Goal: Communication & Community: Answer question/provide support

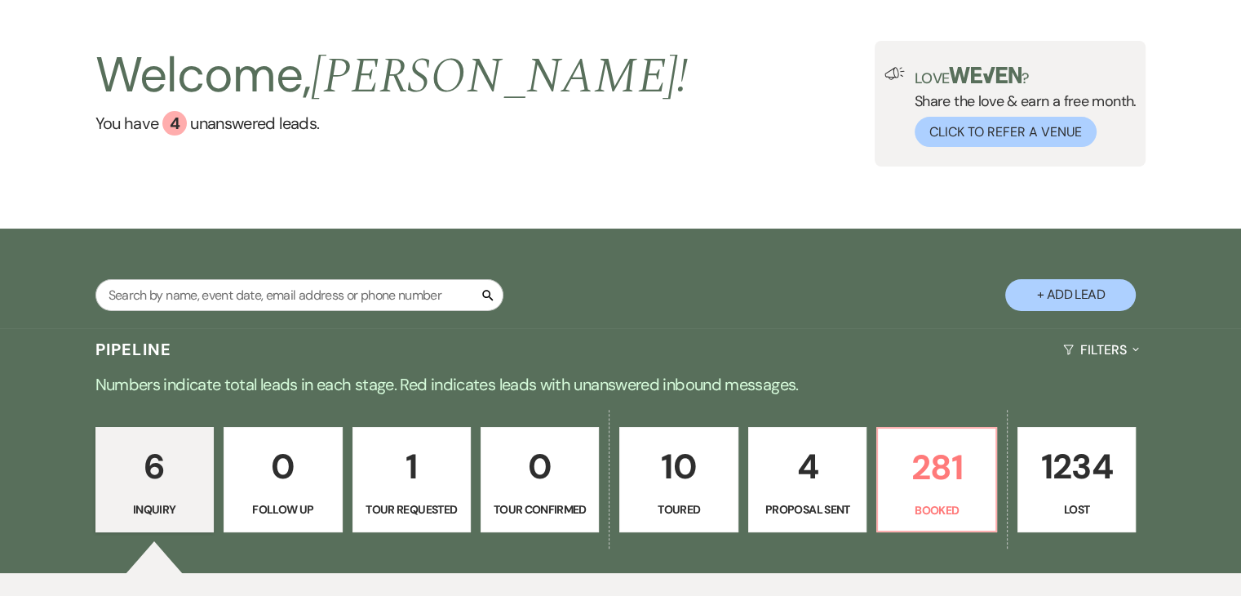
scroll to position [245, 0]
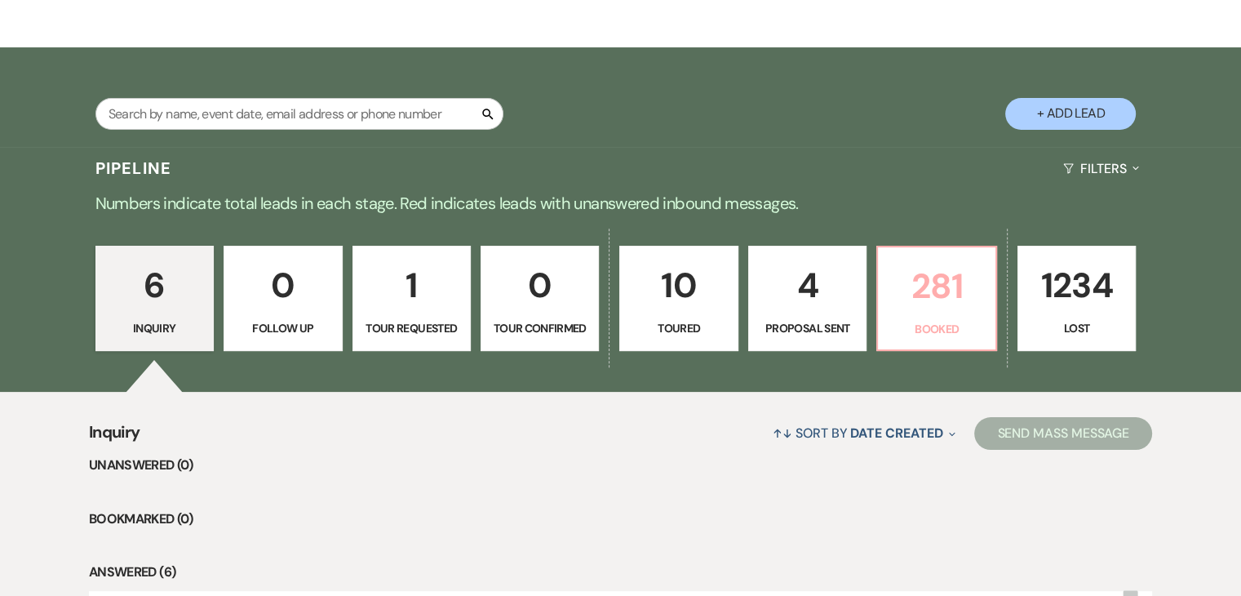
click at [915, 295] on p "281" at bounding box center [936, 286] width 97 height 55
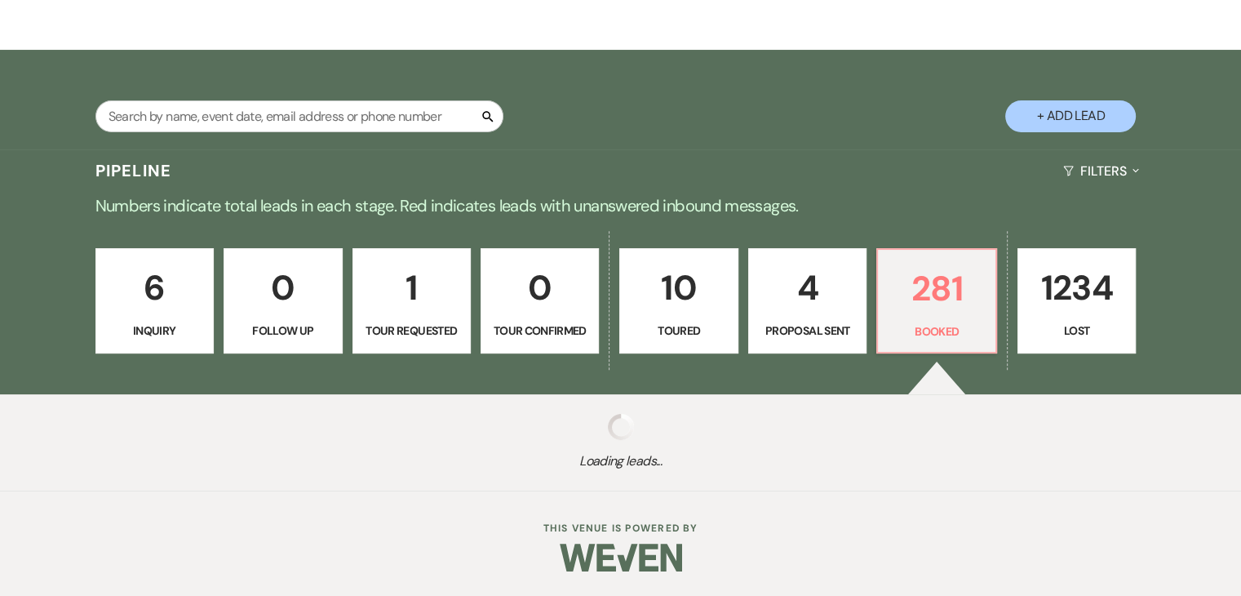
scroll to position [242, 0]
click at [915, 295] on p "281" at bounding box center [936, 288] width 97 height 55
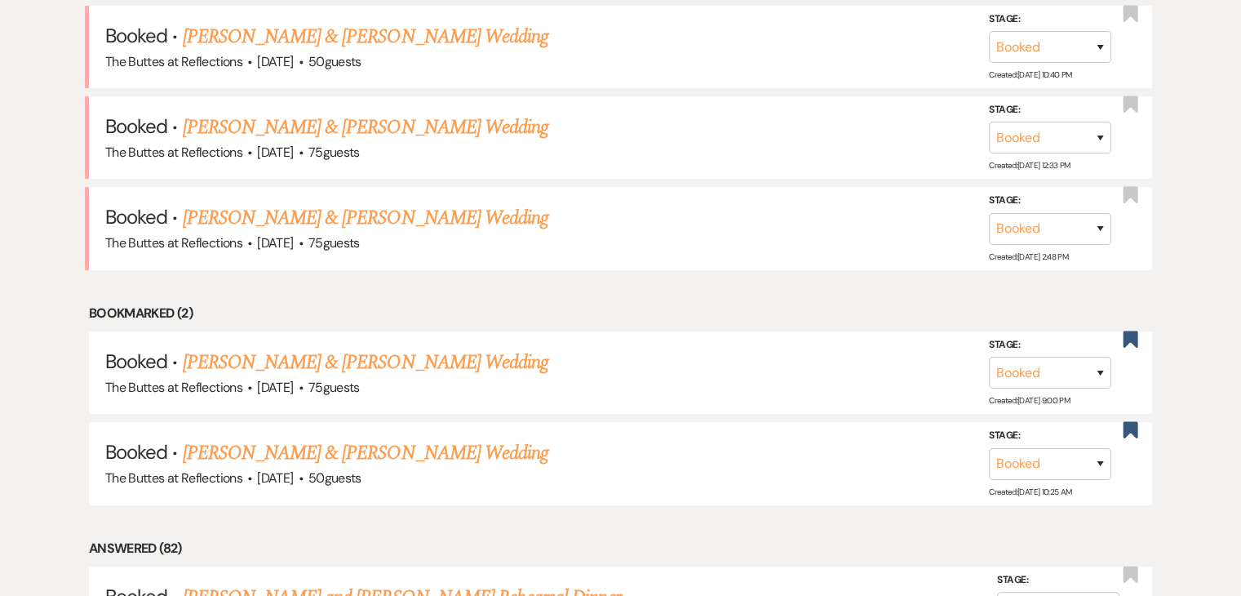
scroll to position [650, 0]
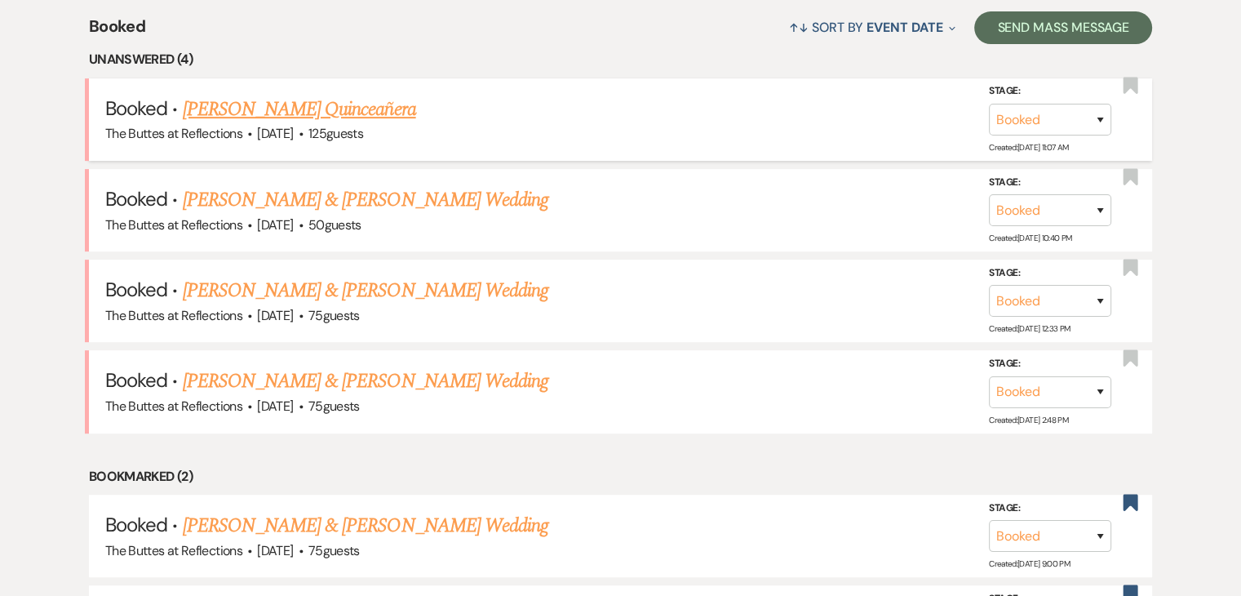
click at [360, 110] on link "Yolva Morales's Quinceañera" at bounding box center [299, 109] width 233 height 29
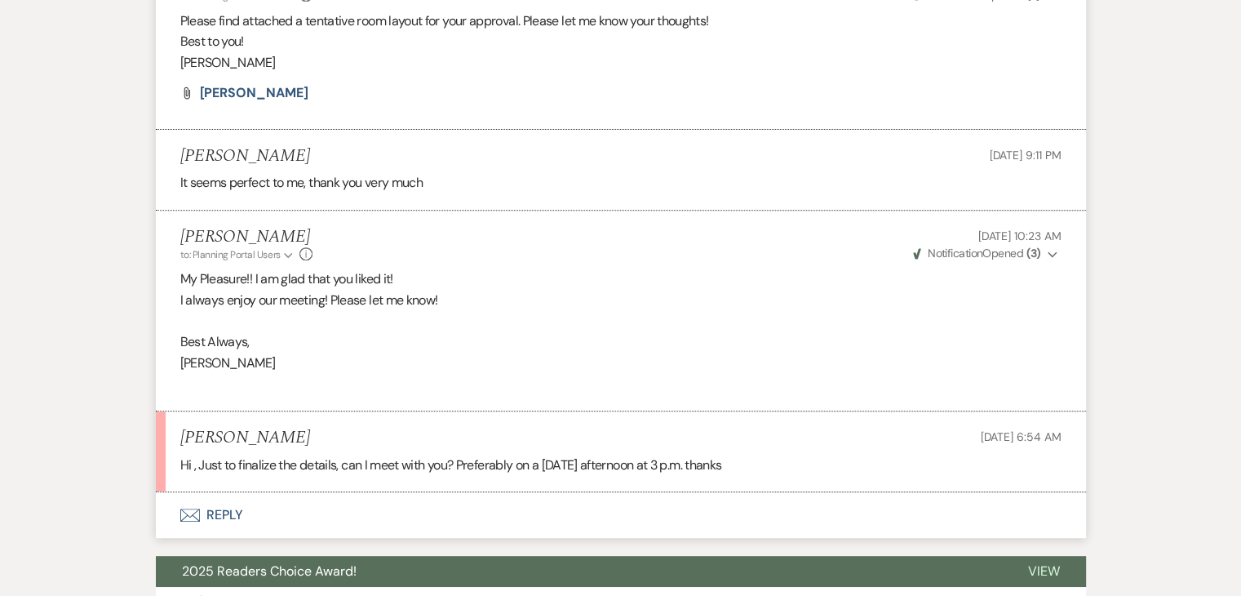
scroll to position [653, 0]
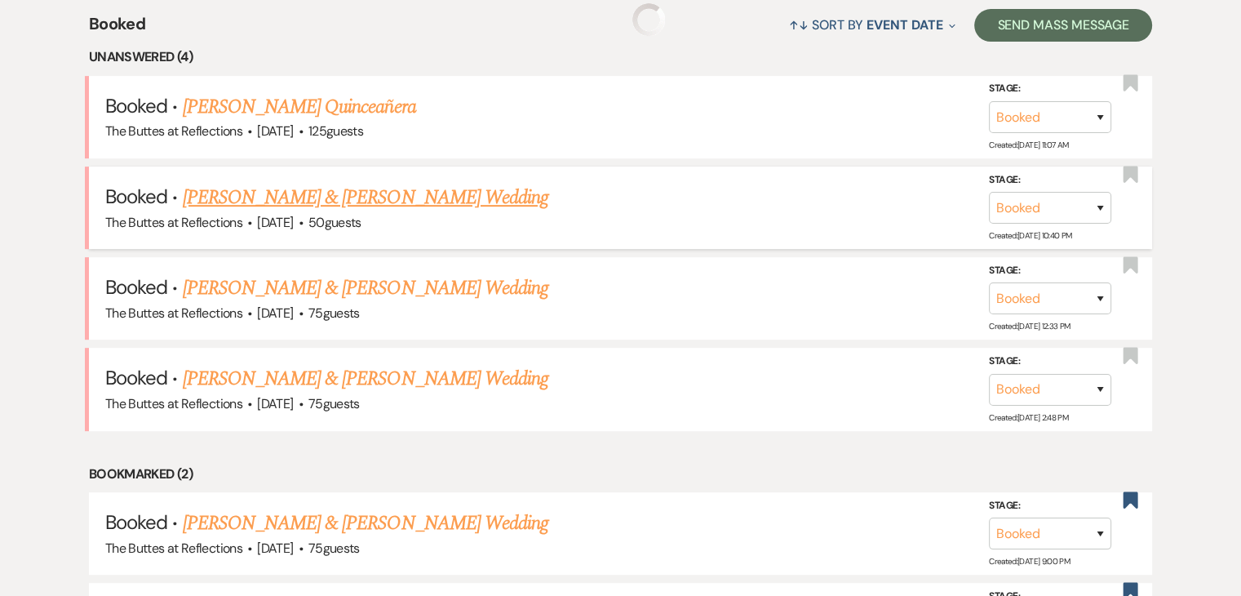
scroll to position [650, 0]
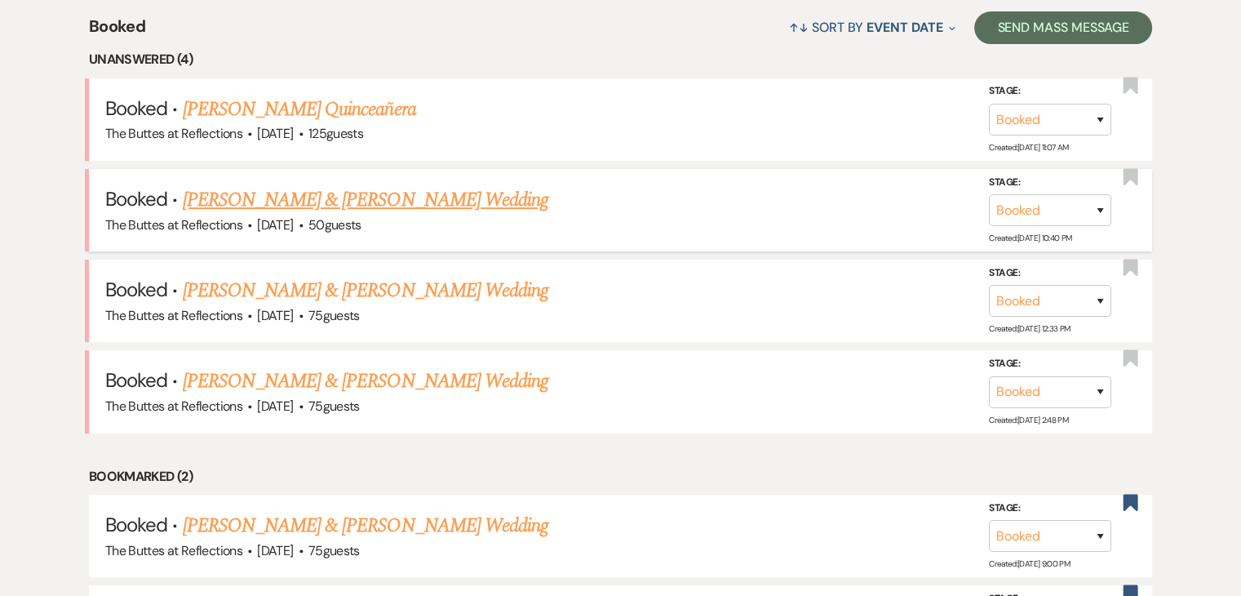
click at [271, 194] on link "Terrell Pinkston & Selena Brandenburg's Wedding" at bounding box center [366, 199] width 366 height 29
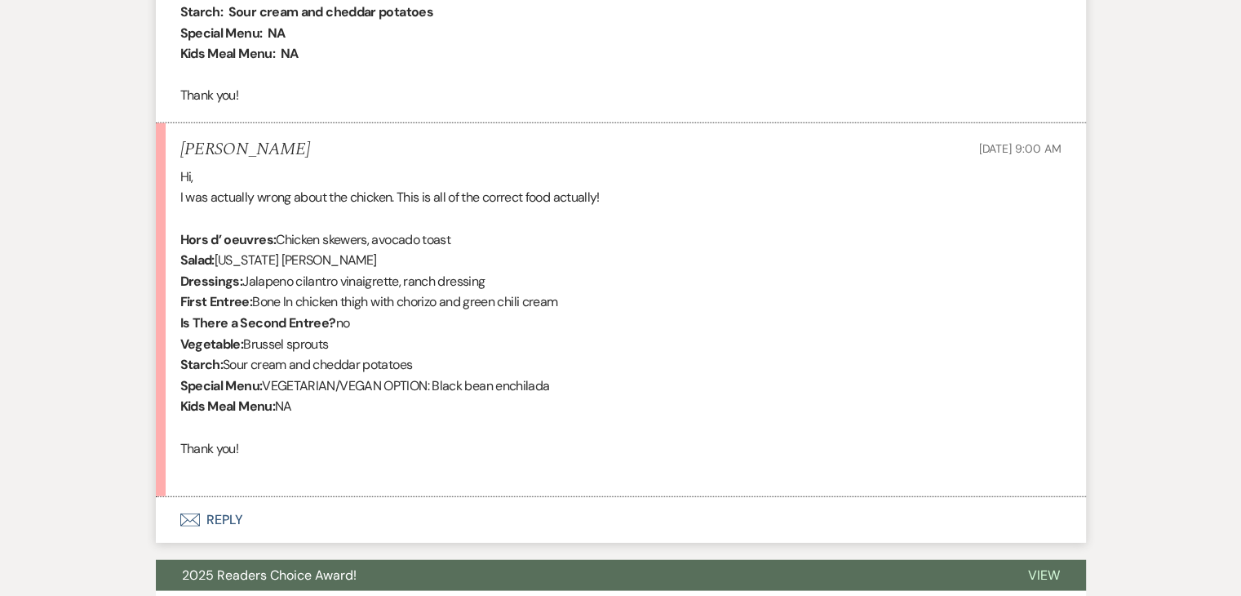
scroll to position [3917, 0]
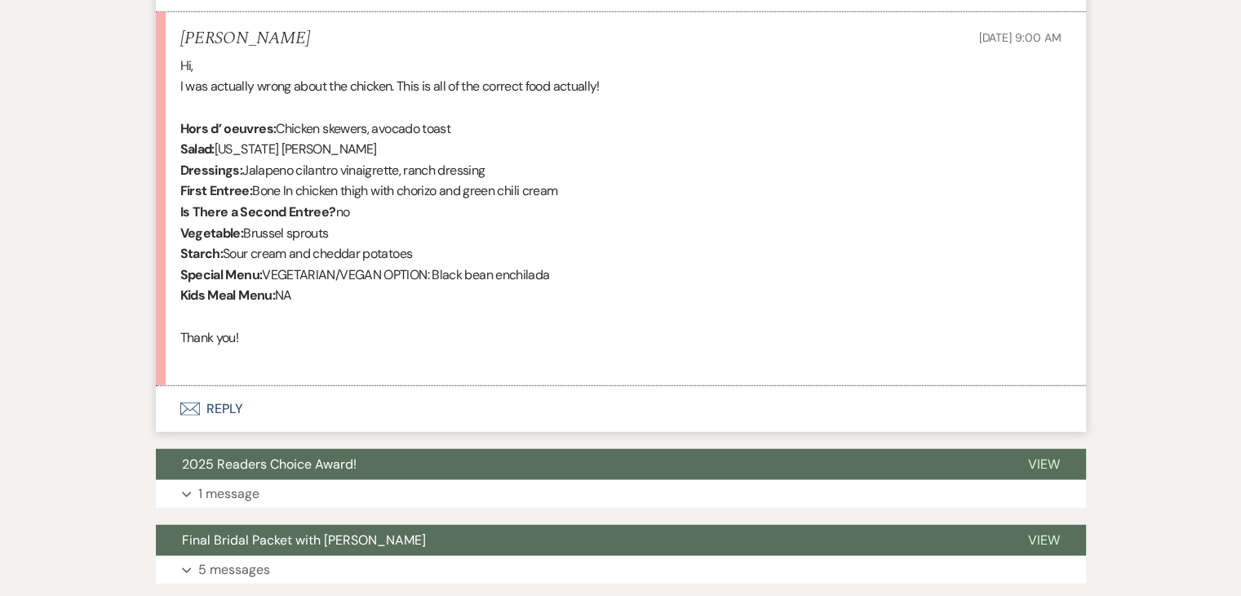
click at [195, 415] on use "button" at bounding box center [190, 408] width 20 height 13
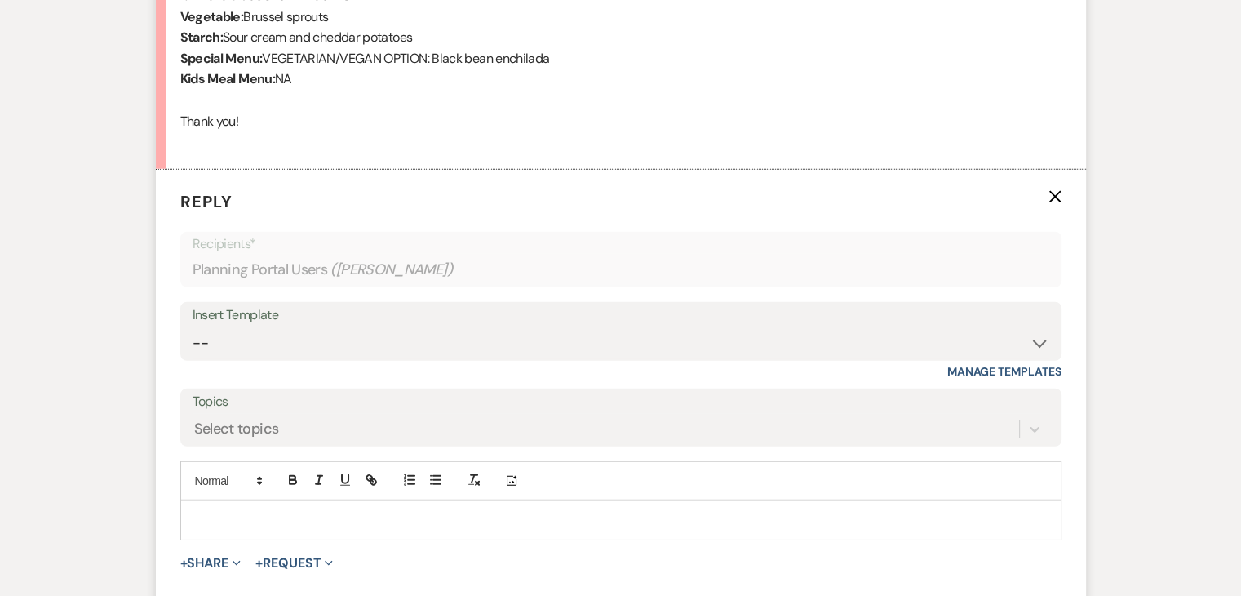
scroll to position [4273, 0]
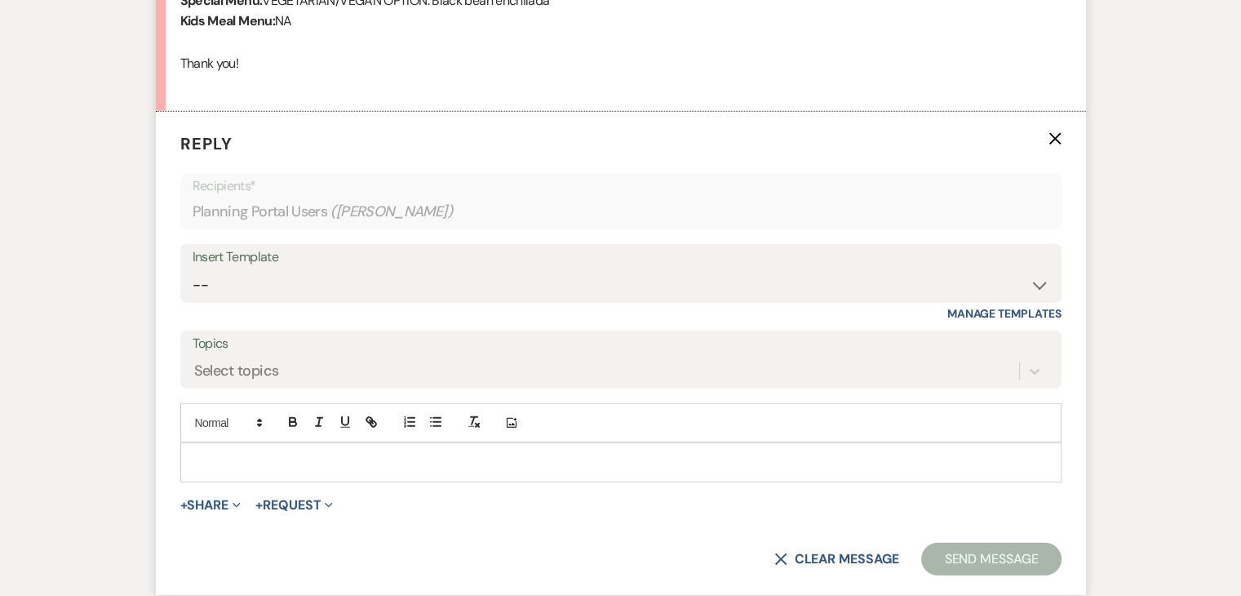
click at [283, 481] on div at bounding box center [621, 462] width 880 height 38
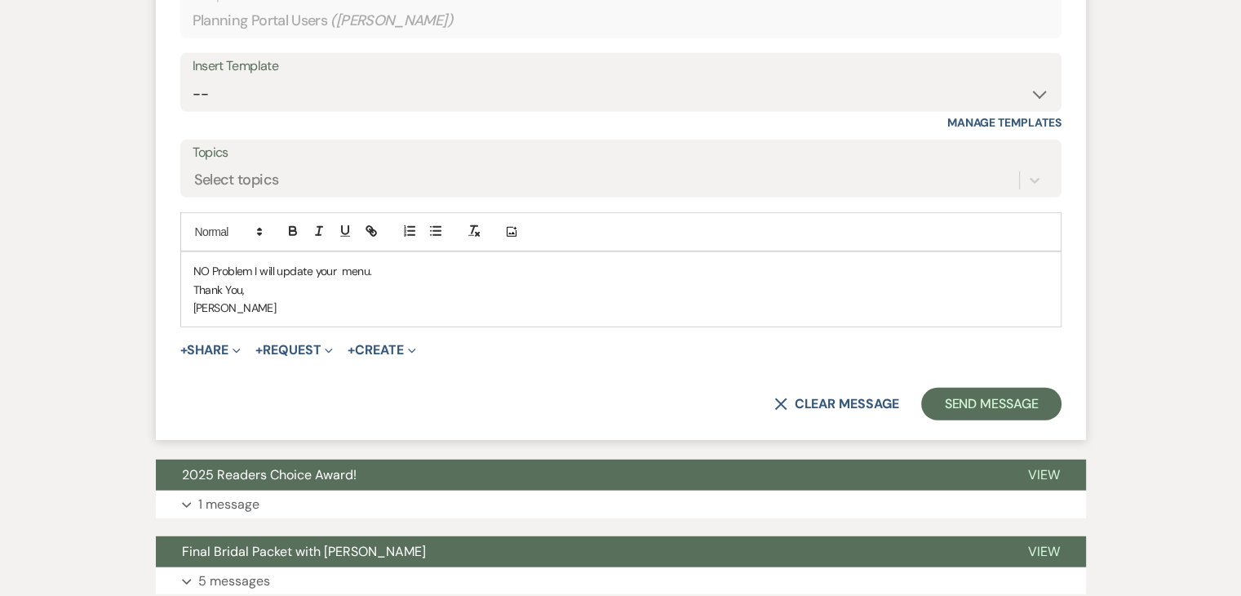
scroll to position [4437, 0]
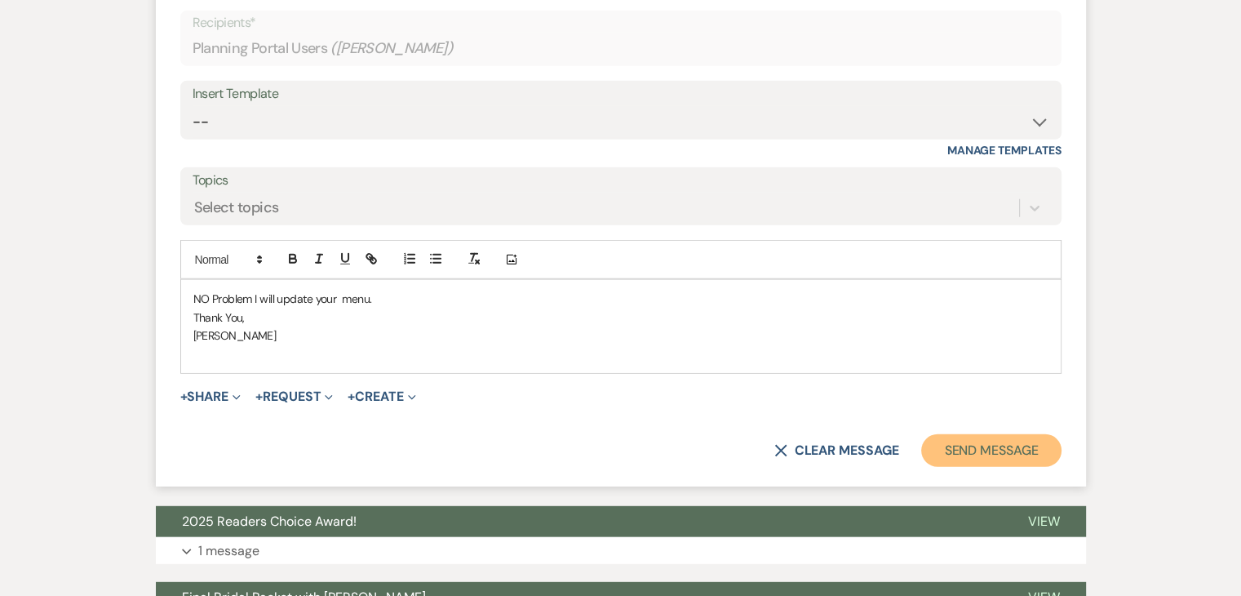
click at [996, 467] on button "Send Message" at bounding box center [991, 450] width 140 height 33
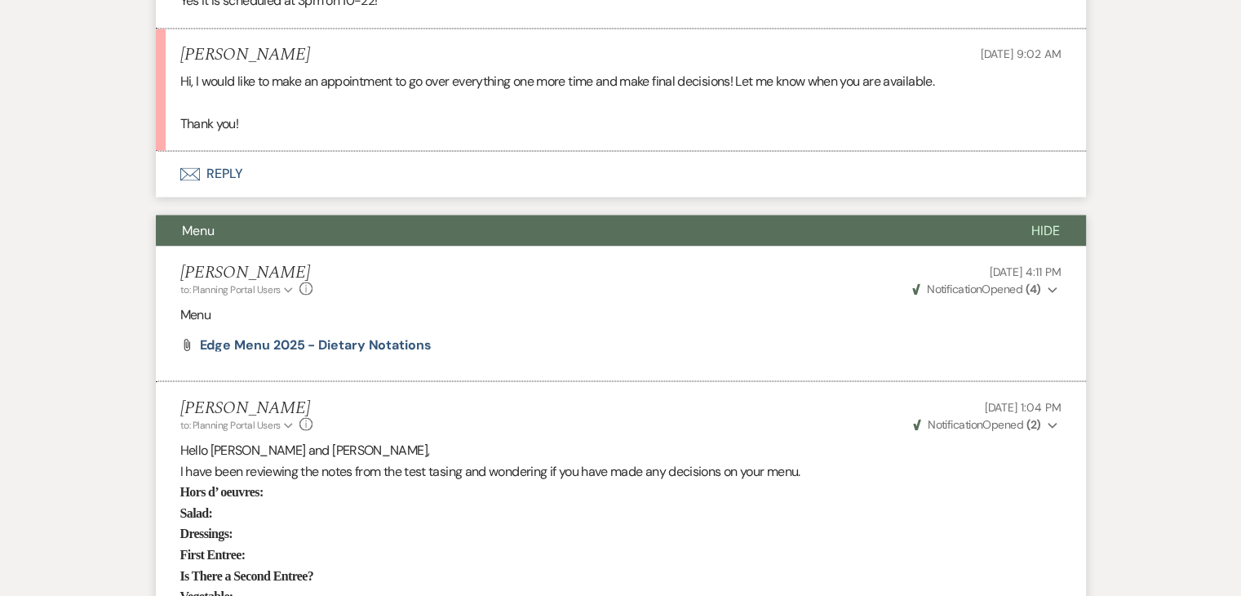
scroll to position [2915, 0]
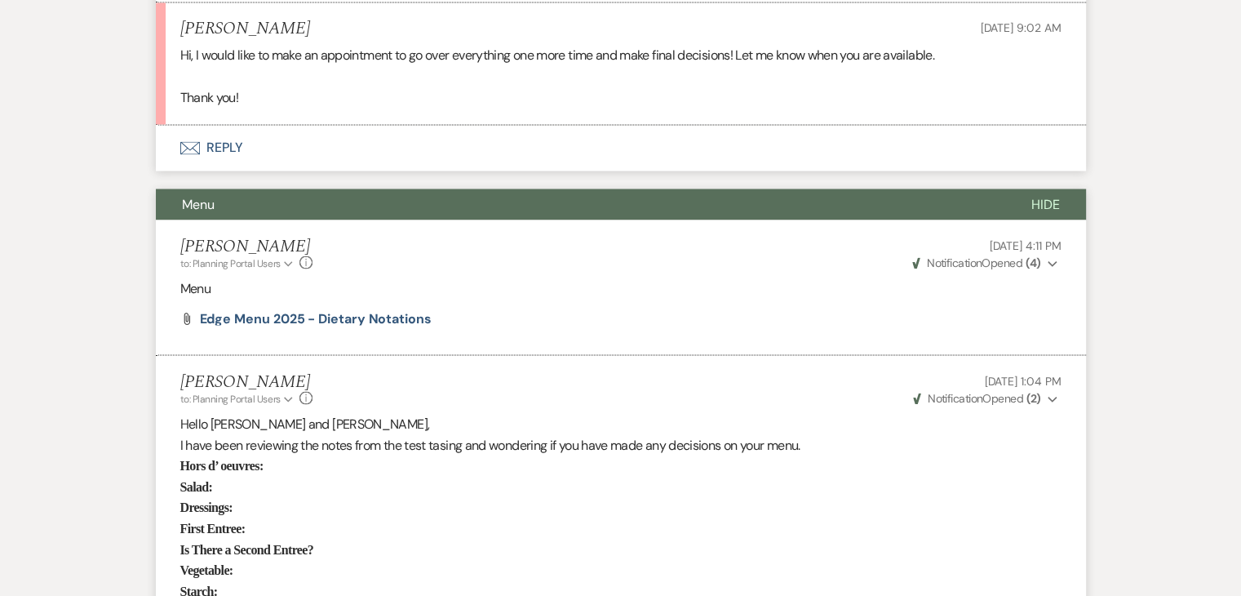
click at [1139, 144] on div "Messages Tasks Payments Vendors Rental Overview Timeline Docs & Files Contacts …" at bounding box center [620, 6] width 1241 height 5209
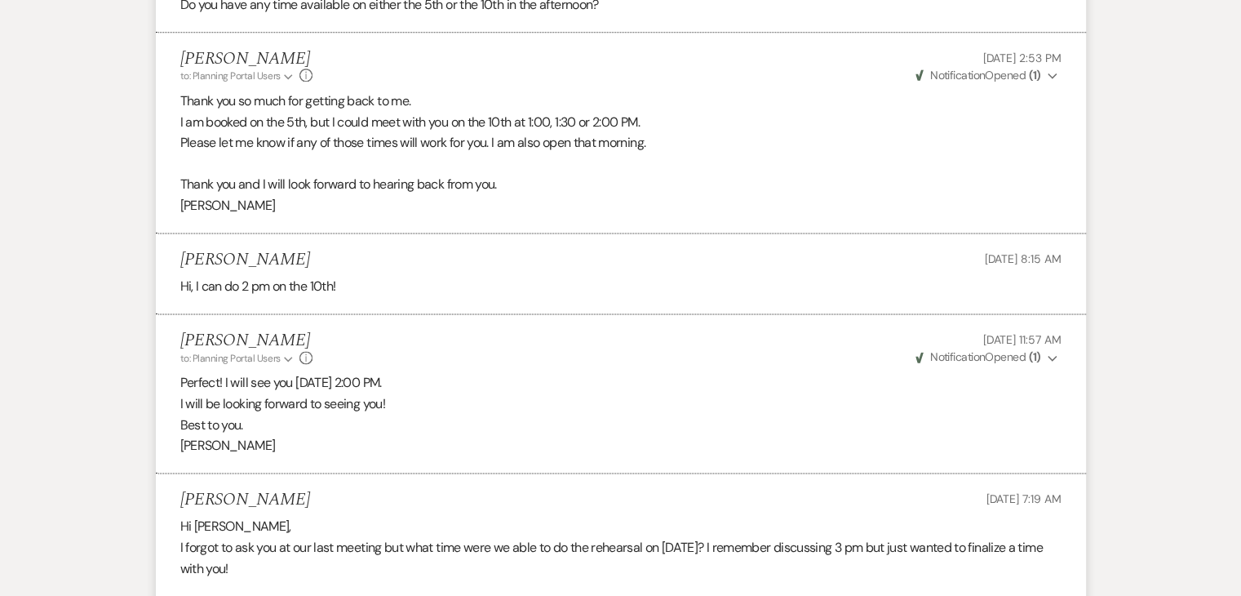
scroll to position [1815, 0]
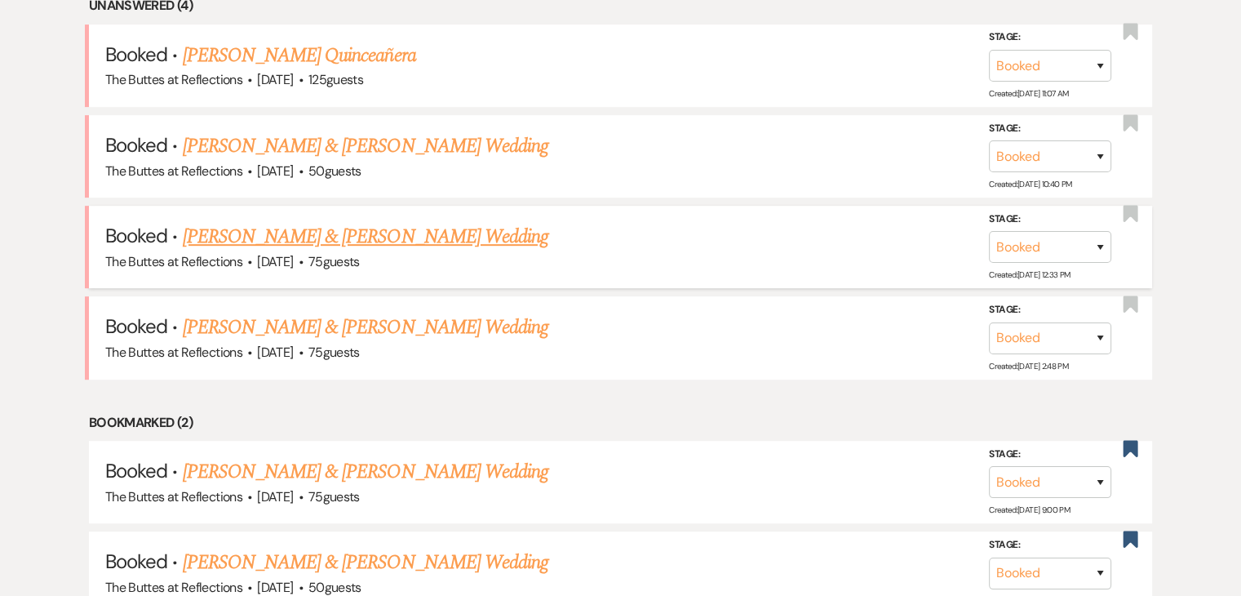
scroll to position [732, 0]
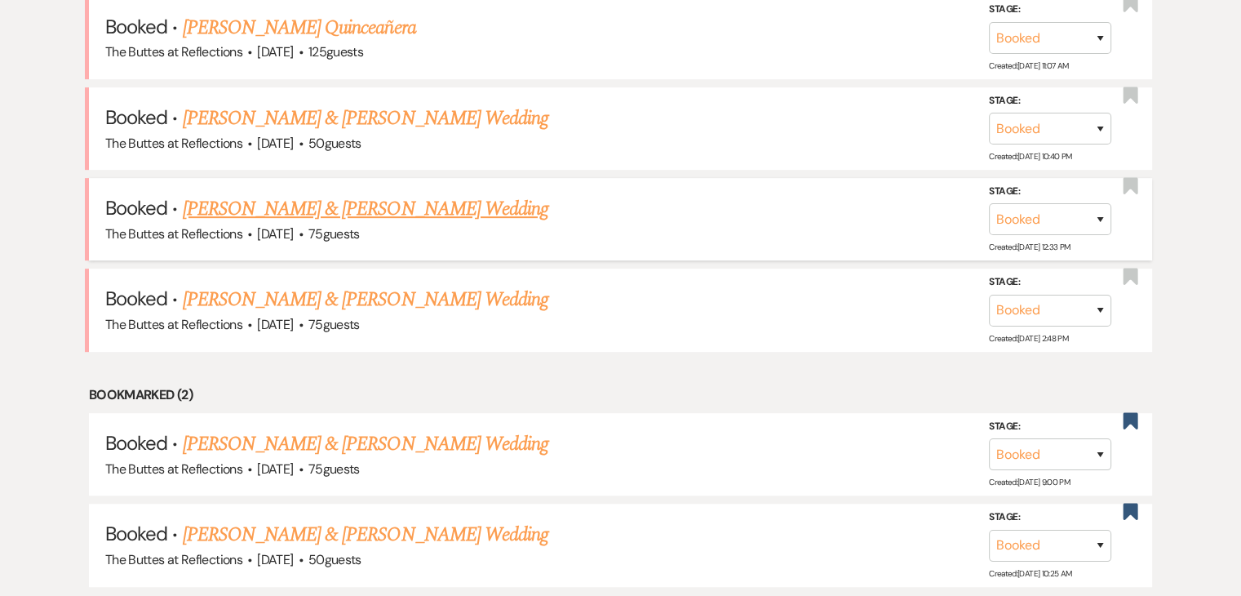
click at [300, 204] on link "Frances Sullivan & Bryan Svalina's Wedding" at bounding box center [366, 208] width 366 height 29
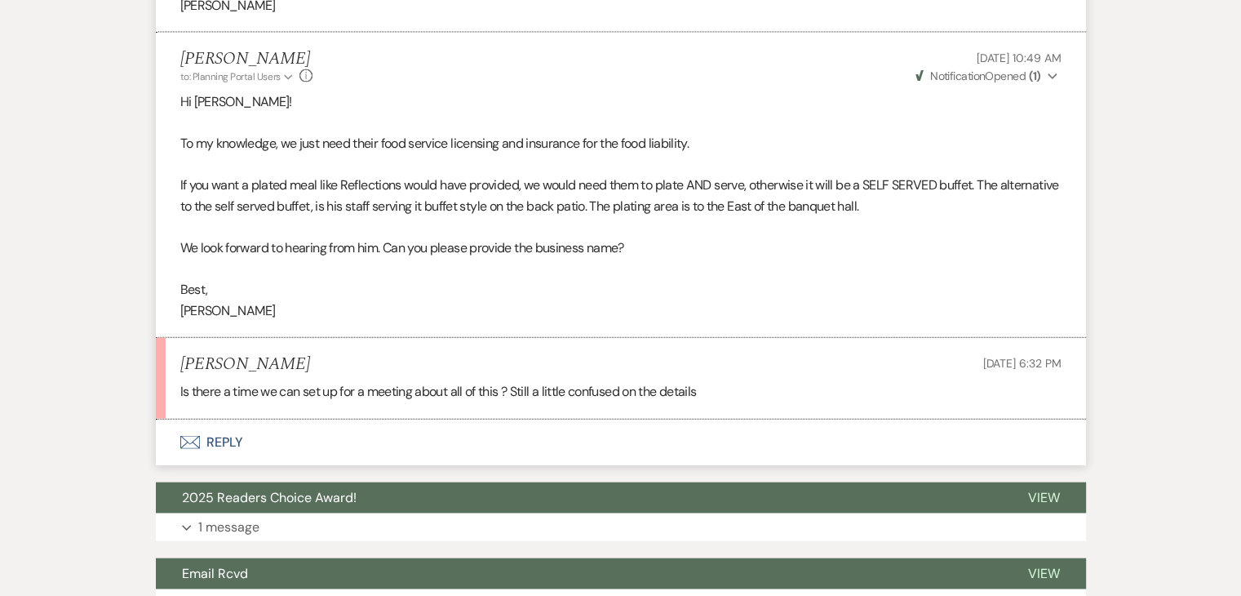
scroll to position [3543, 0]
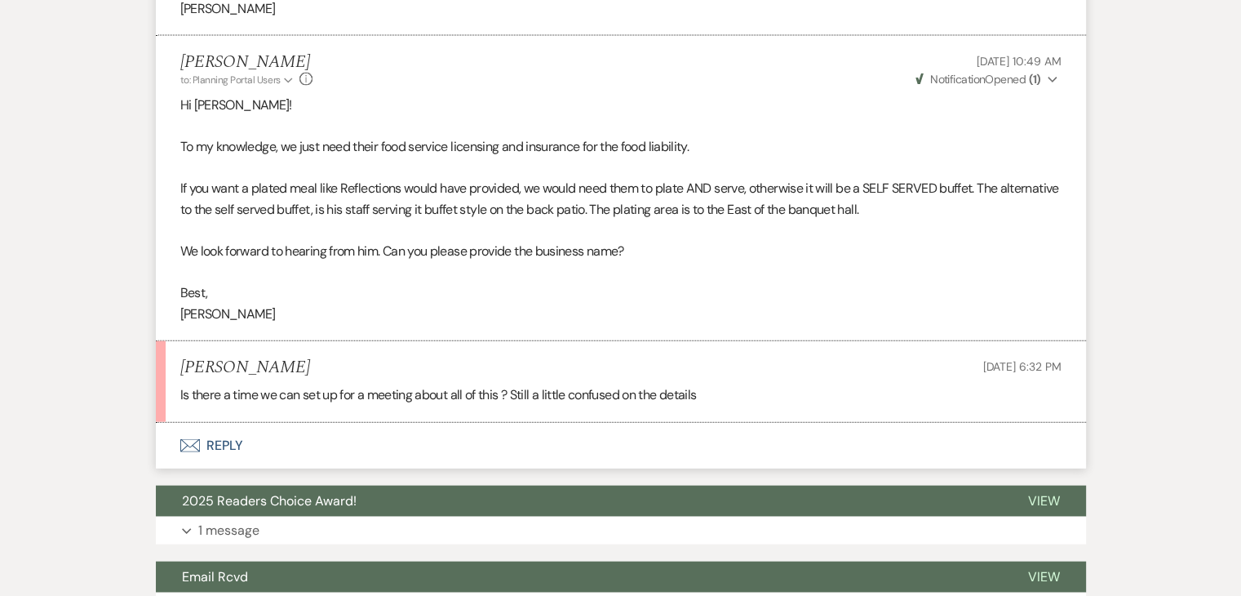
click at [218, 423] on button "Envelope Reply" at bounding box center [621, 446] width 930 height 46
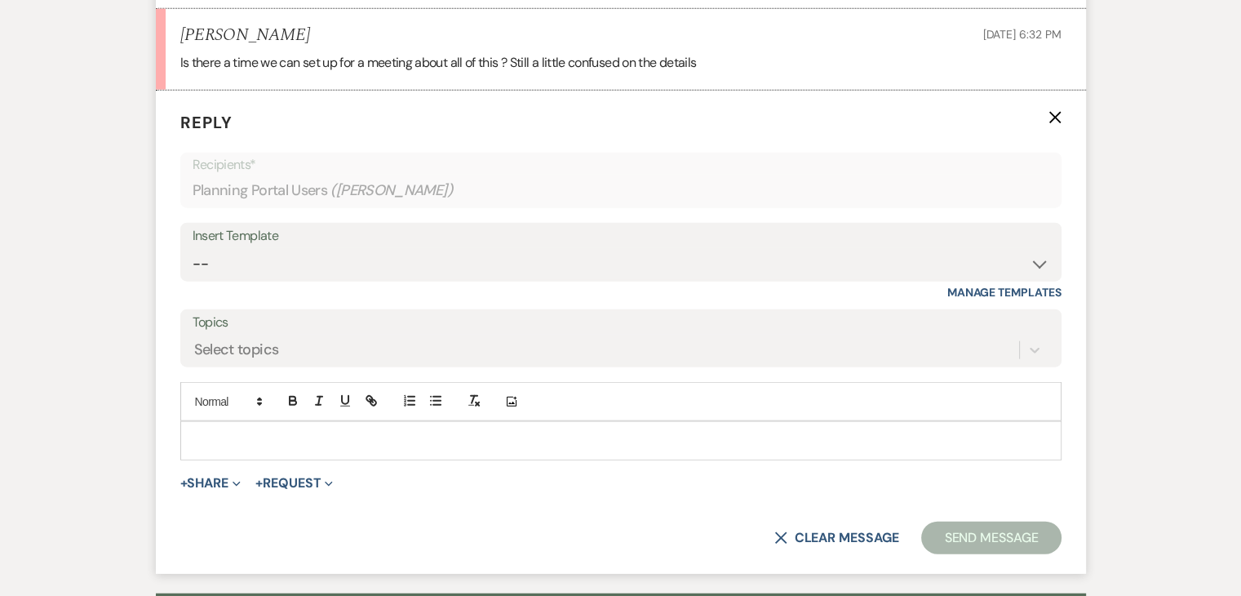
scroll to position [3886, 0]
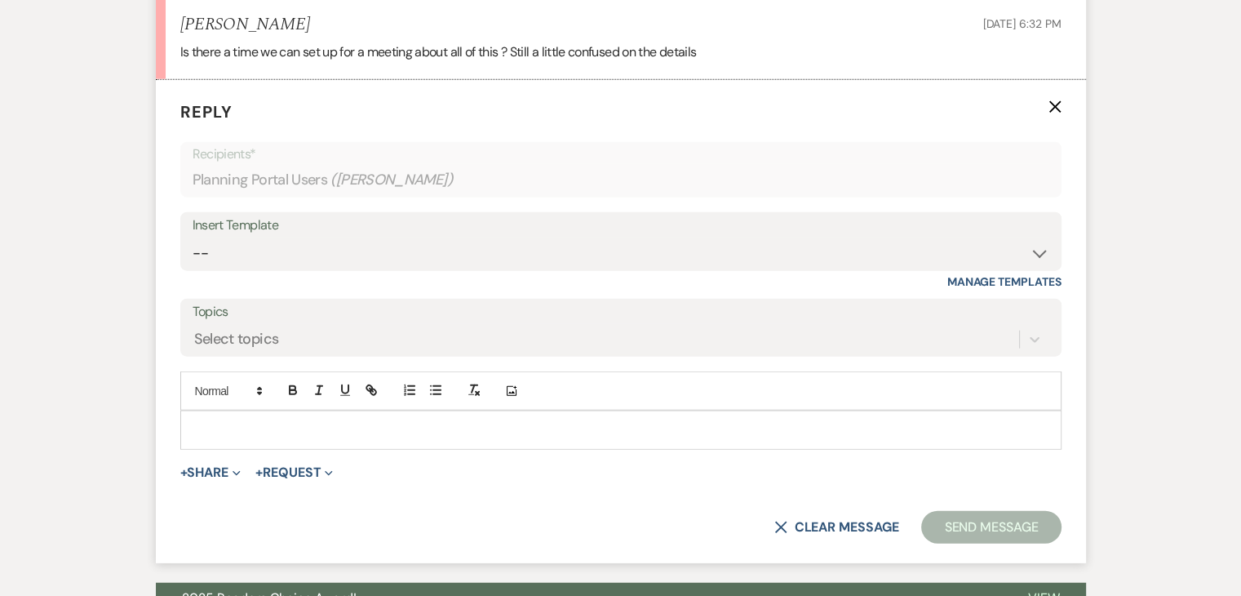
click at [299, 421] on p at bounding box center [620, 430] width 855 height 18
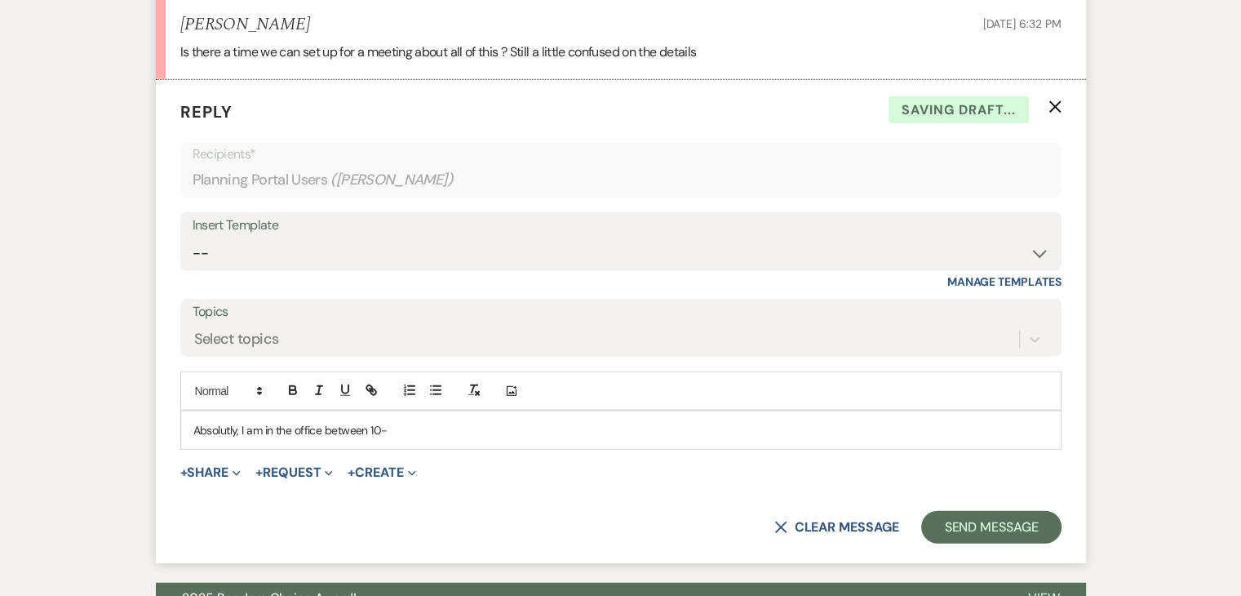
click at [301, 421] on p "Absolutly, I am in the office between 10-" at bounding box center [620, 430] width 855 height 18
click at [300, 421] on p "Absolutly, I am in the office between 10-" at bounding box center [620, 430] width 855 height 18
click at [398, 421] on p "Absolutly, I am in the office between 10-" at bounding box center [620, 430] width 855 height 18
click at [346, 379] on div at bounding box center [332, 391] width 104 height 24
click at [412, 421] on p "Absolutly, I am in the office between 10- 4." at bounding box center [620, 430] width 855 height 18
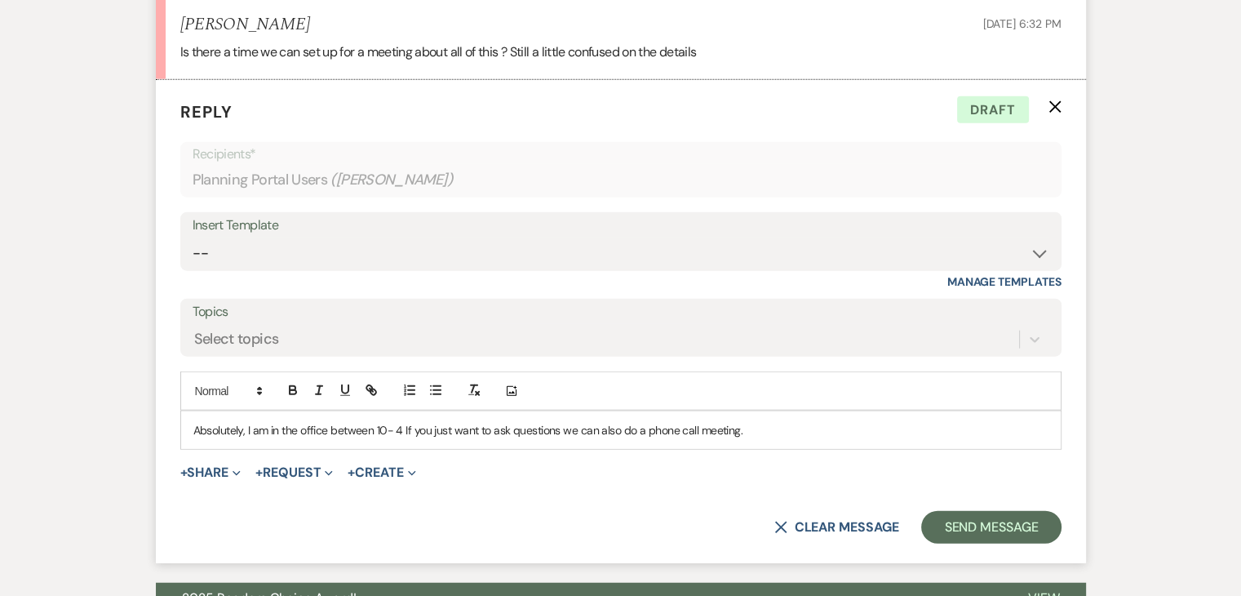
click at [329, 421] on p "Absolutely, I am in the office between 10- 4 If you just want to ask questions …" at bounding box center [620, 430] width 855 height 18
click at [832, 421] on p "Absolutely, I am in the office Tuesday-Friday between 10- 4 If you just want to…" at bounding box center [620, 430] width 855 height 18
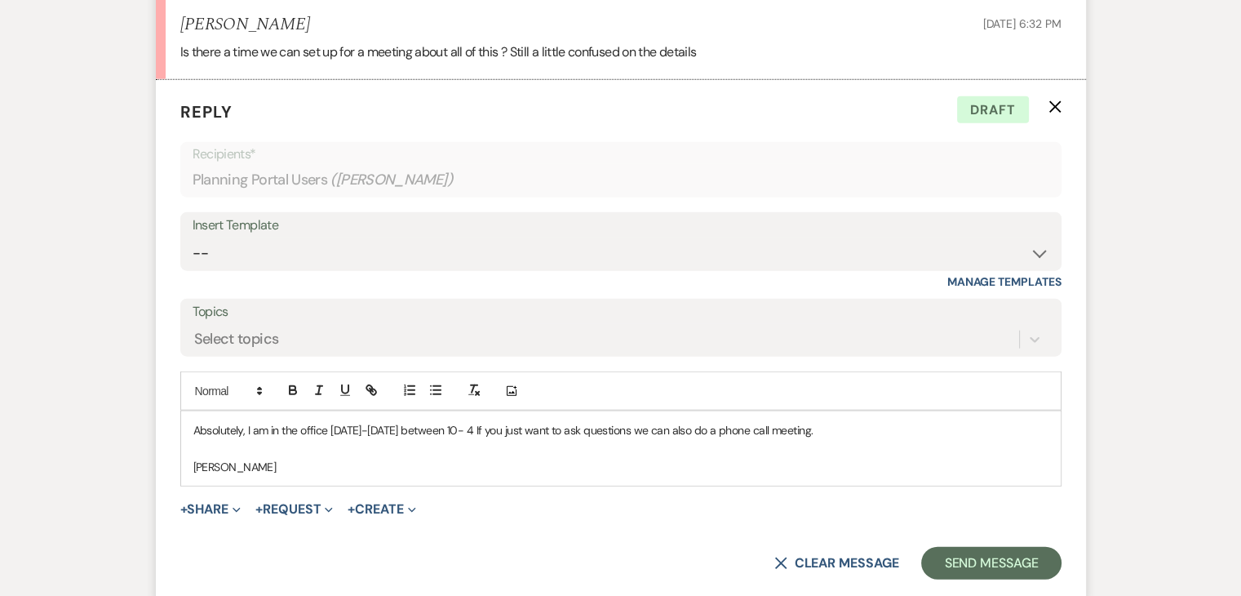
click at [189, 439] on div "Absolutely, I am in the office Tuesday-Friday between 10- 4 If you just want to…" at bounding box center [621, 448] width 880 height 74
click at [245, 421] on p "Absolutely, I am in the office Tuesday-Friday between 10- 4 If you just want to…" at bounding box center [620, 430] width 855 height 18
click at [320, 421] on p "Absolutely, Felicia and I am in the office Tuesday-Friday between 10- 4 If you …" at bounding box center [620, 430] width 855 height 18
click at [878, 421] on p "Absolutely, Felicia and I are in the office Tuesday-Friday between 10- 4 If you…" at bounding box center [620, 430] width 855 height 18
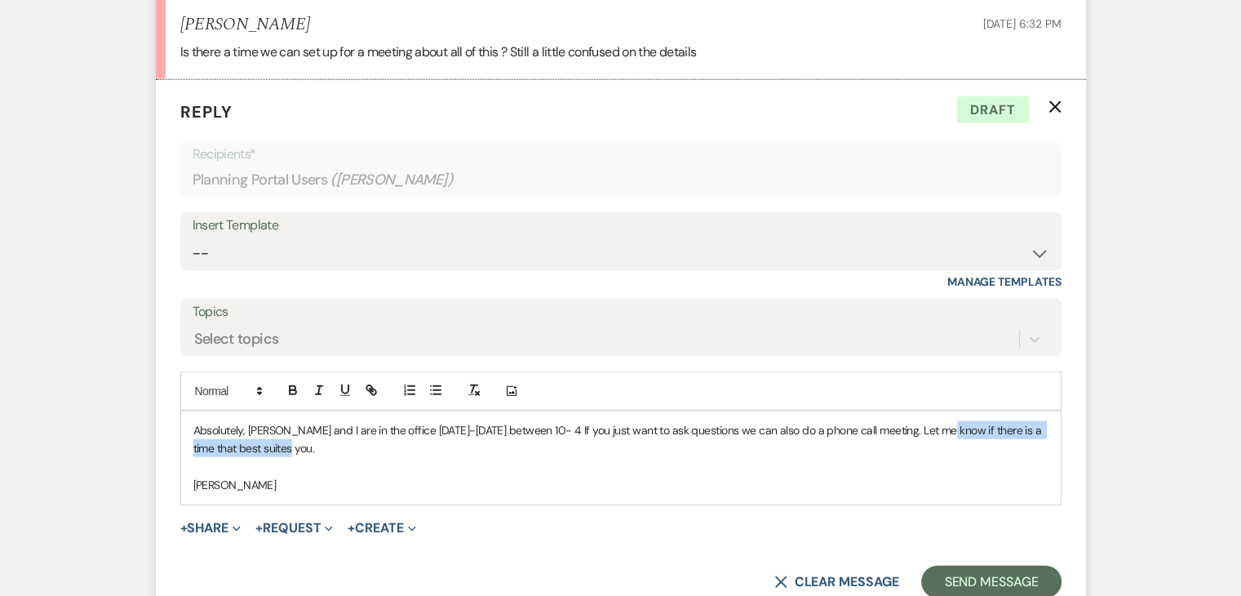
drag, startPoint x: 935, startPoint y: 406, endPoint x: 1041, endPoint y: 422, distance: 107.3
click at [1041, 422] on p "Absolutely, Felicia and I are in the office Tuesday-Friday between 10- 4 If you…" at bounding box center [620, 439] width 855 height 37
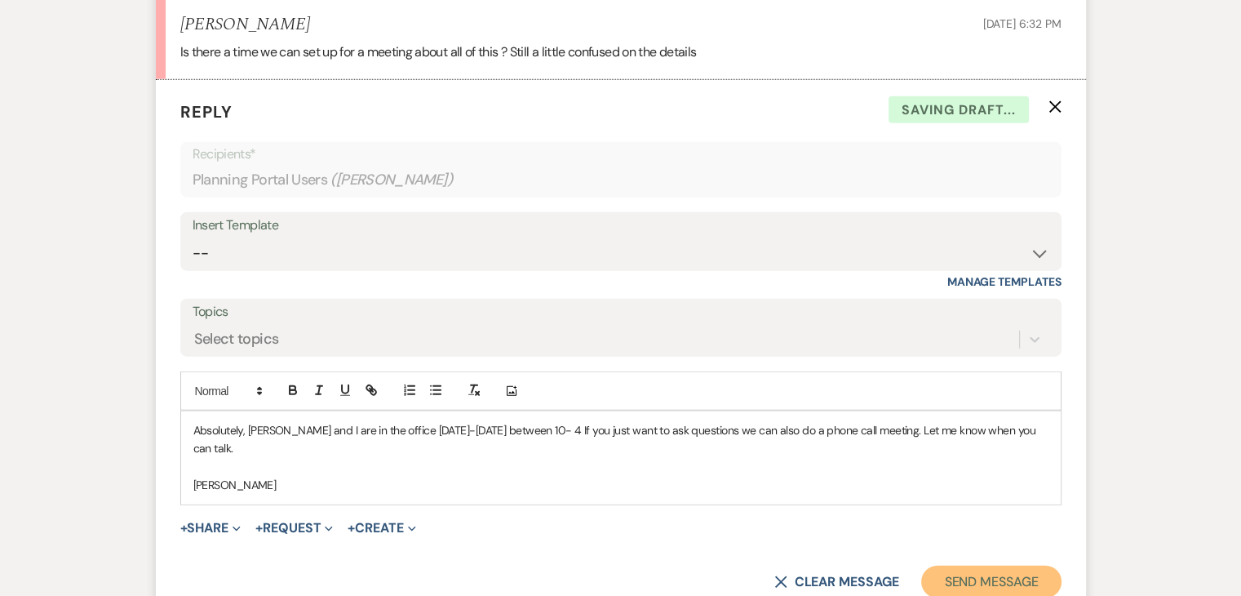
click at [1000, 566] on button "Send Message" at bounding box center [991, 582] width 140 height 33
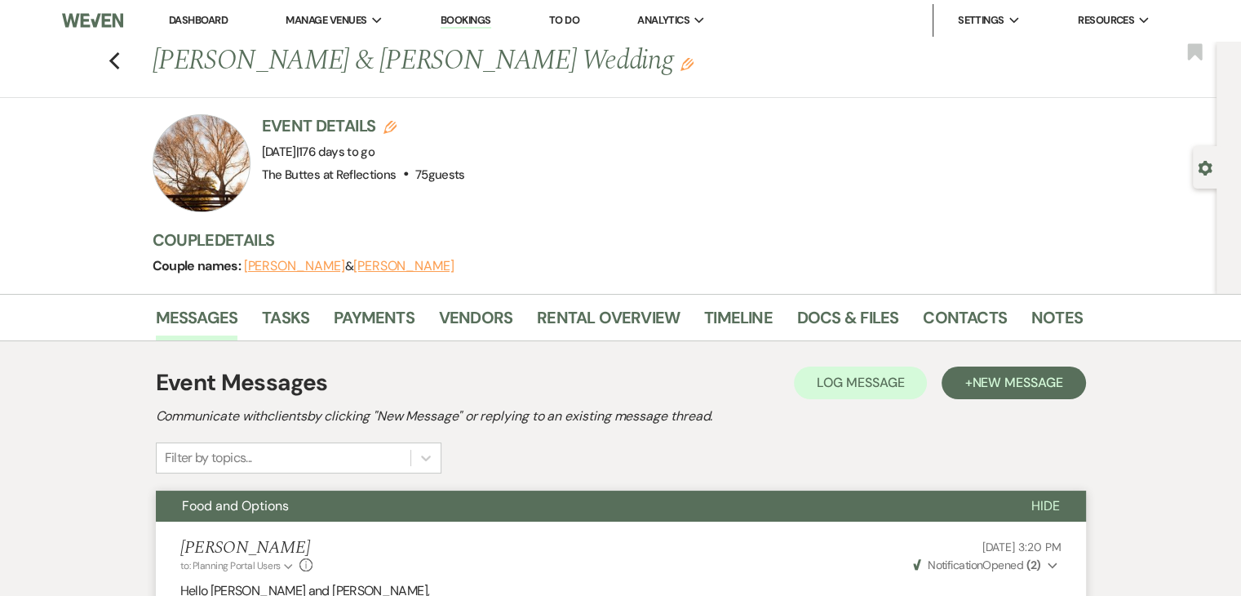
scroll to position [0, 0]
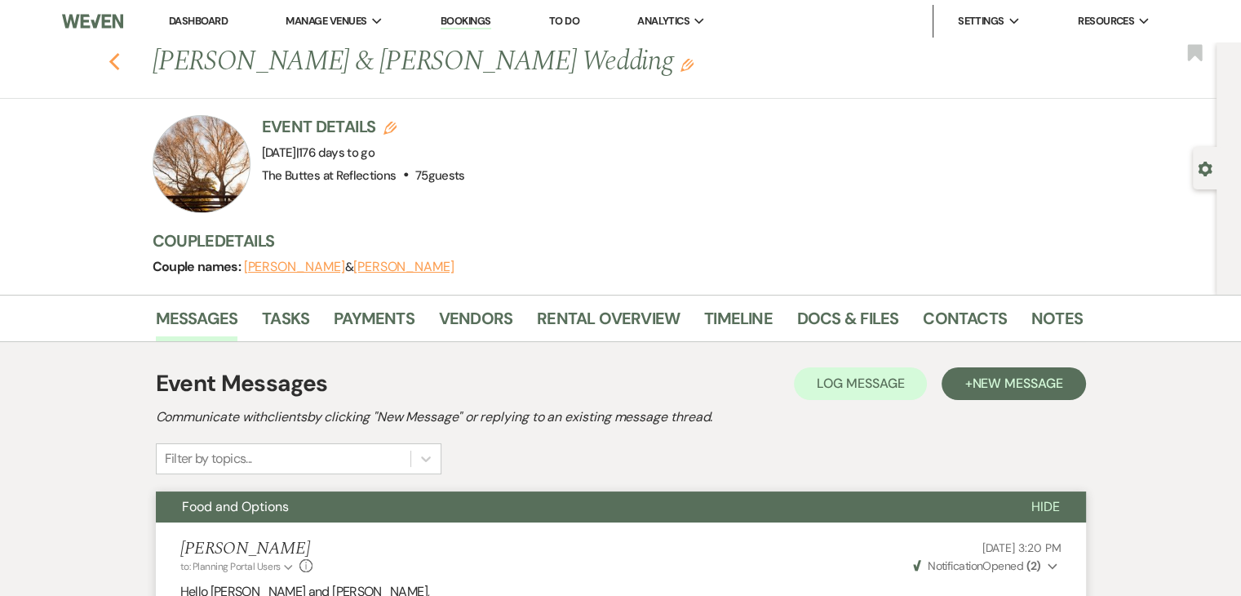
click at [116, 56] on icon "Previous" at bounding box center [115, 62] width 12 height 20
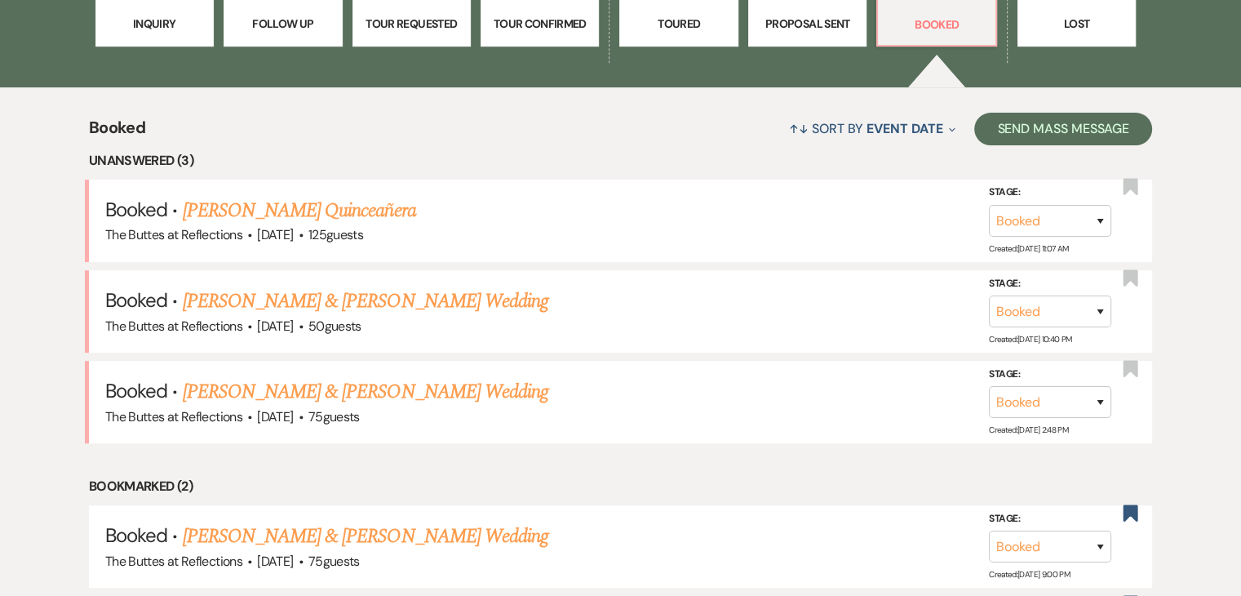
scroll to position [814, 0]
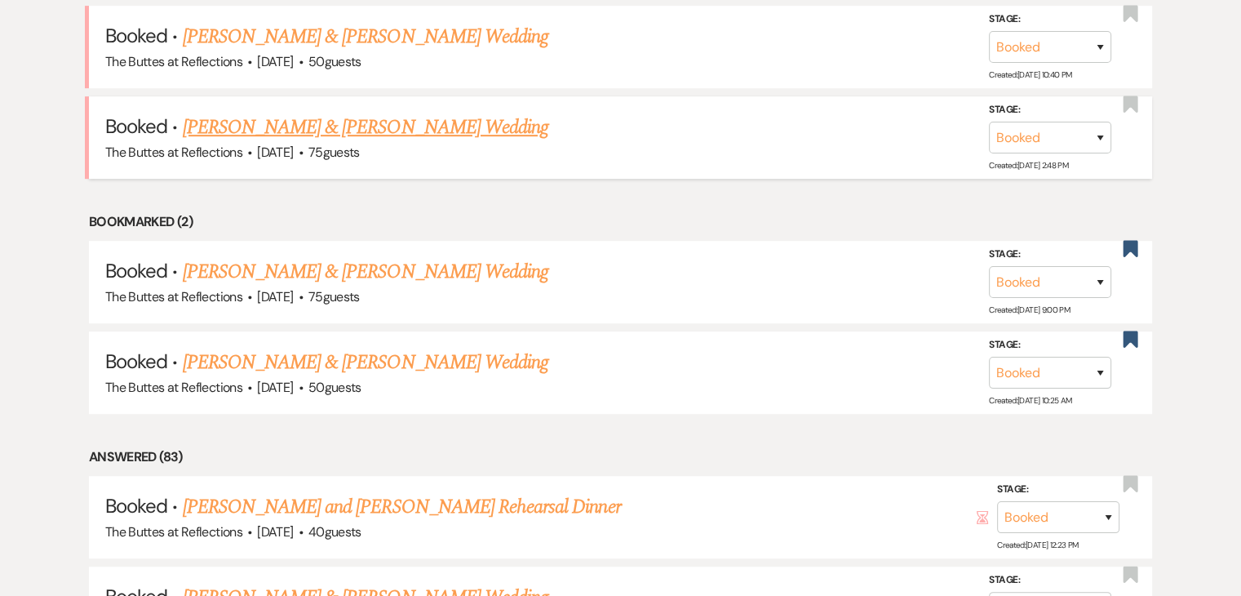
click at [286, 123] on link "Miles Dunbar & Michelle Ottinger's Wedding" at bounding box center [366, 127] width 366 height 29
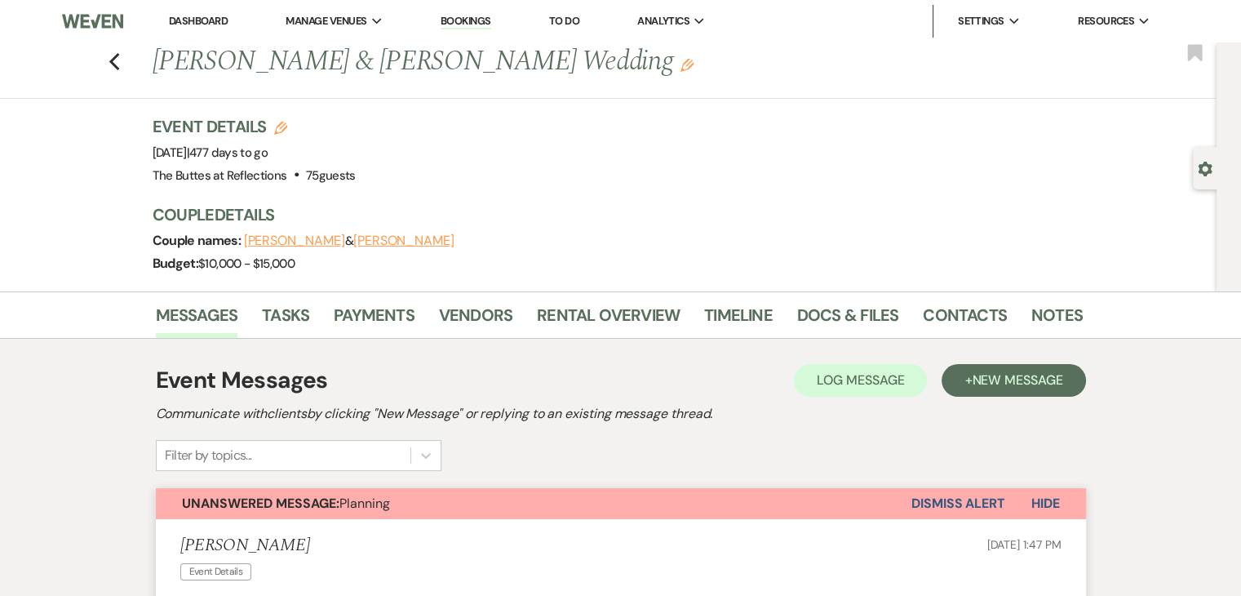
click at [129, 64] on div "Previous Miles Dunbar & Michelle Ottinger's Wedding Edit Bookmark" at bounding box center [604, 70] width 1225 height 56
click at [114, 63] on icon "Previous" at bounding box center [115, 62] width 12 height 20
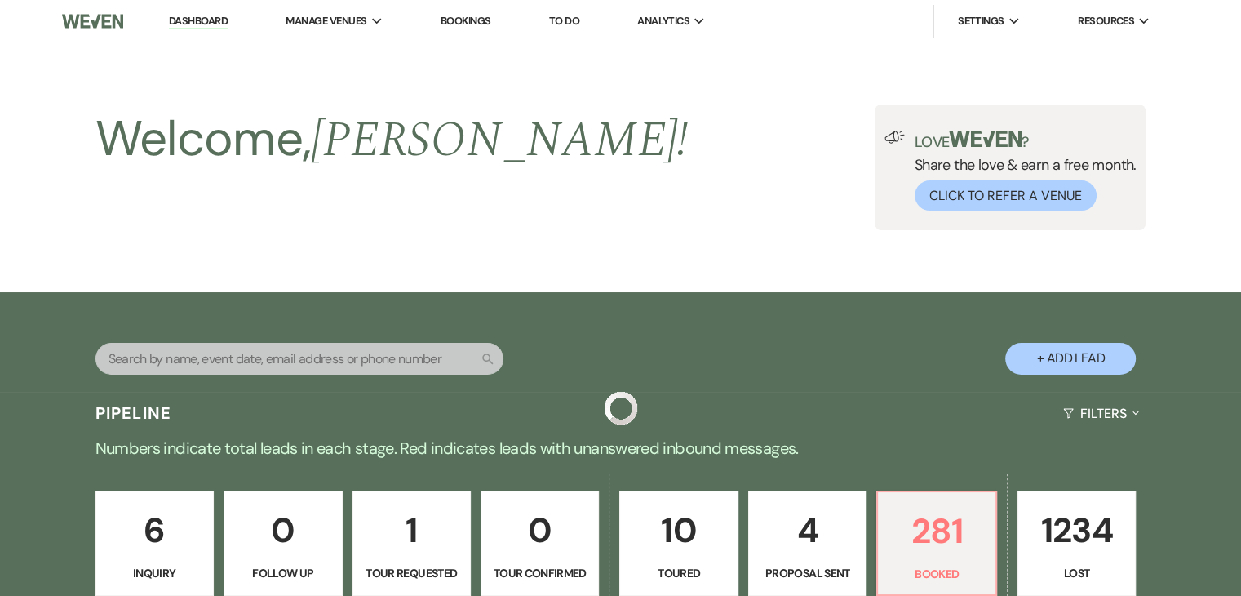
scroll to position [814, 0]
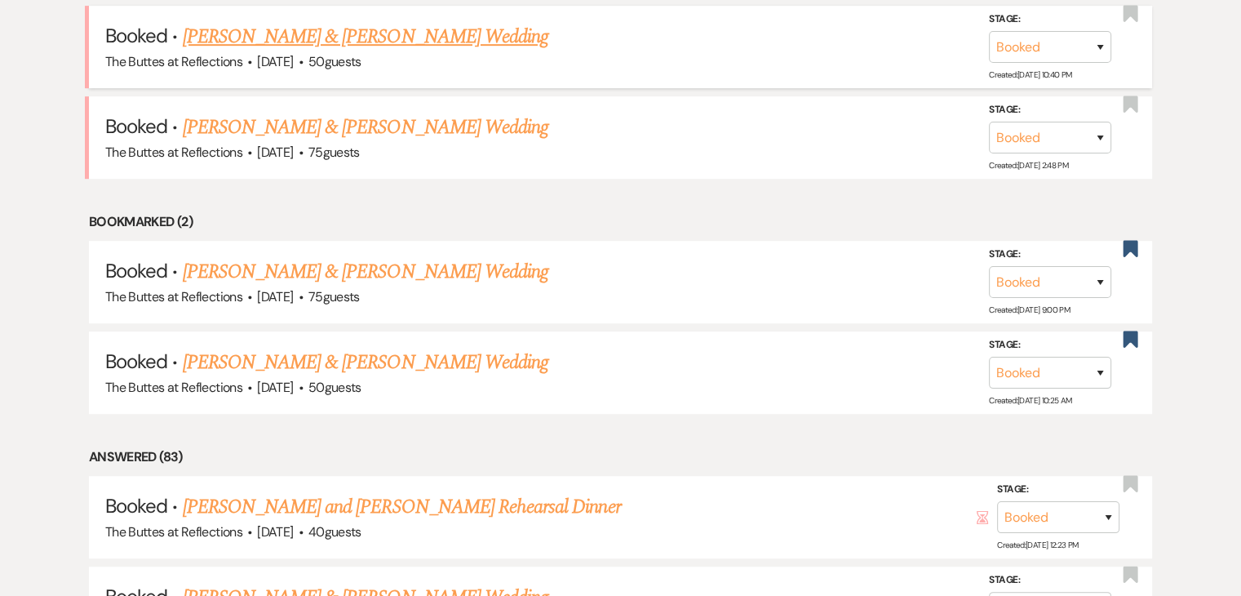
click at [123, 56] on span "The Buttes at Reflections" at bounding box center [173, 61] width 137 height 17
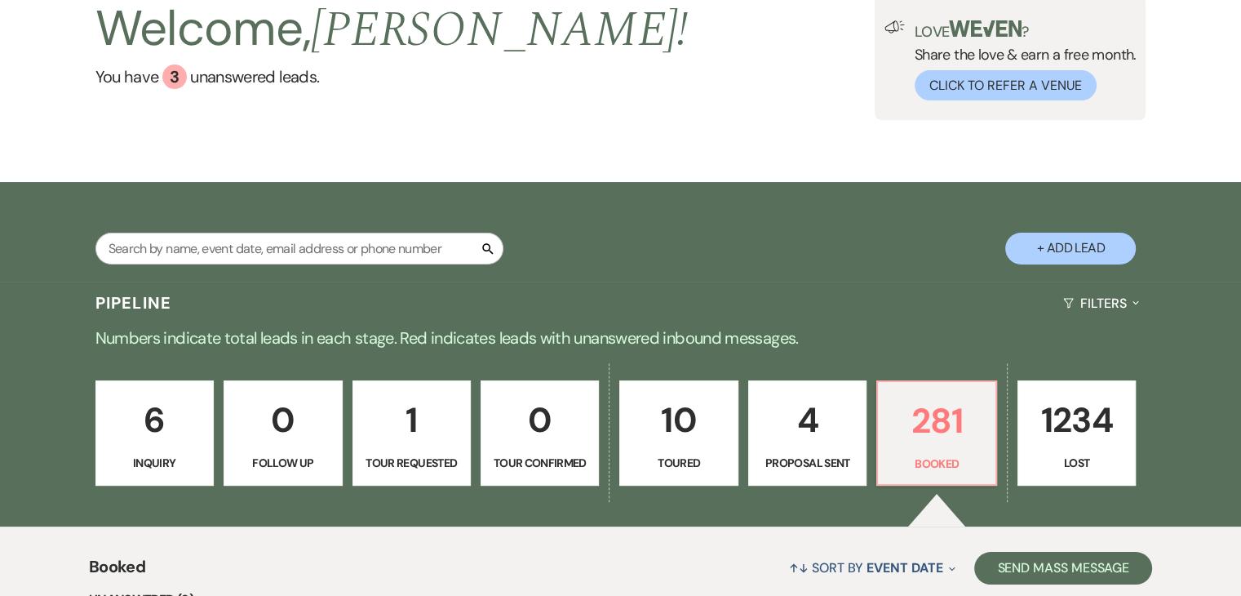
scroll to position [0, 0]
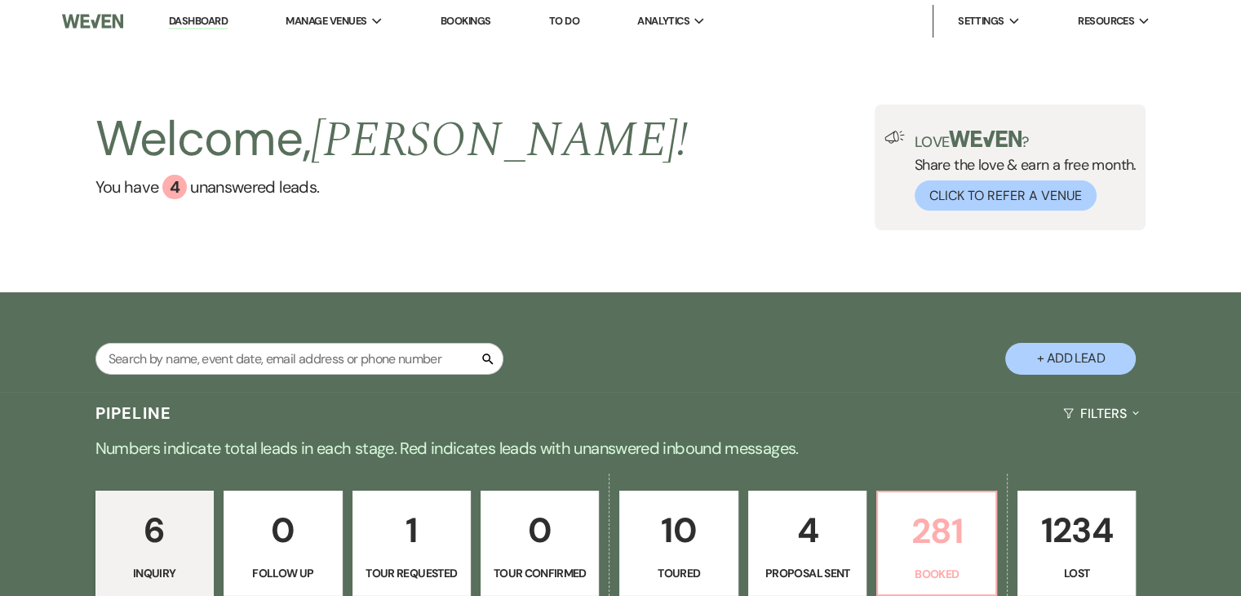
click at [619, 544] on p "281" at bounding box center [936, 531] width 97 height 55
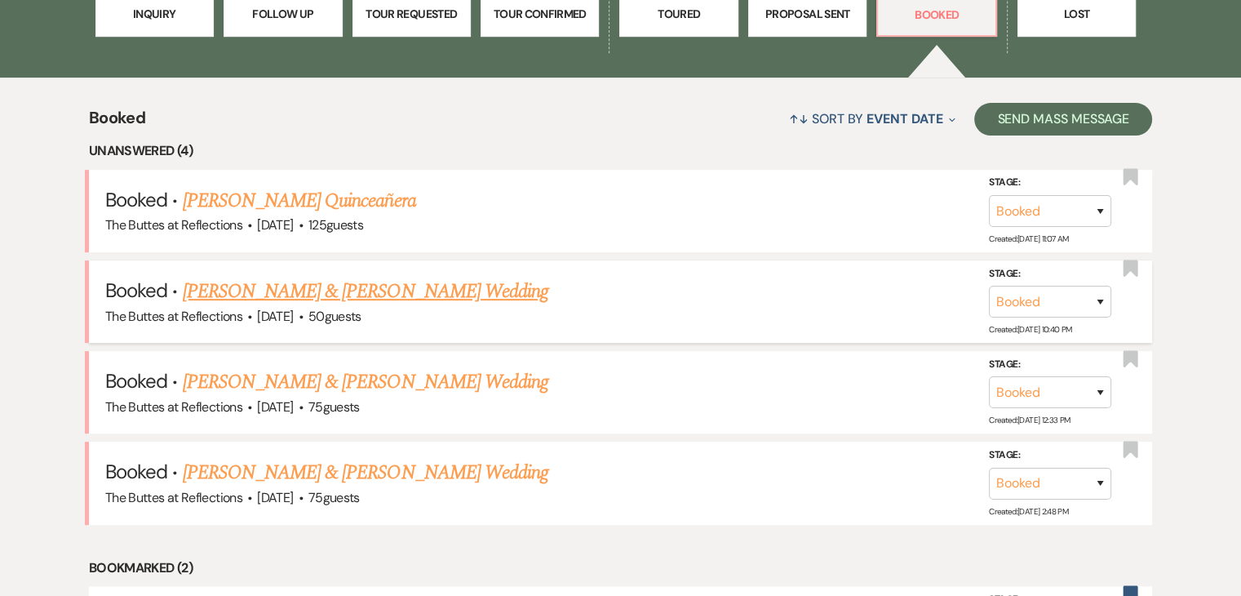
scroll to position [569, 0]
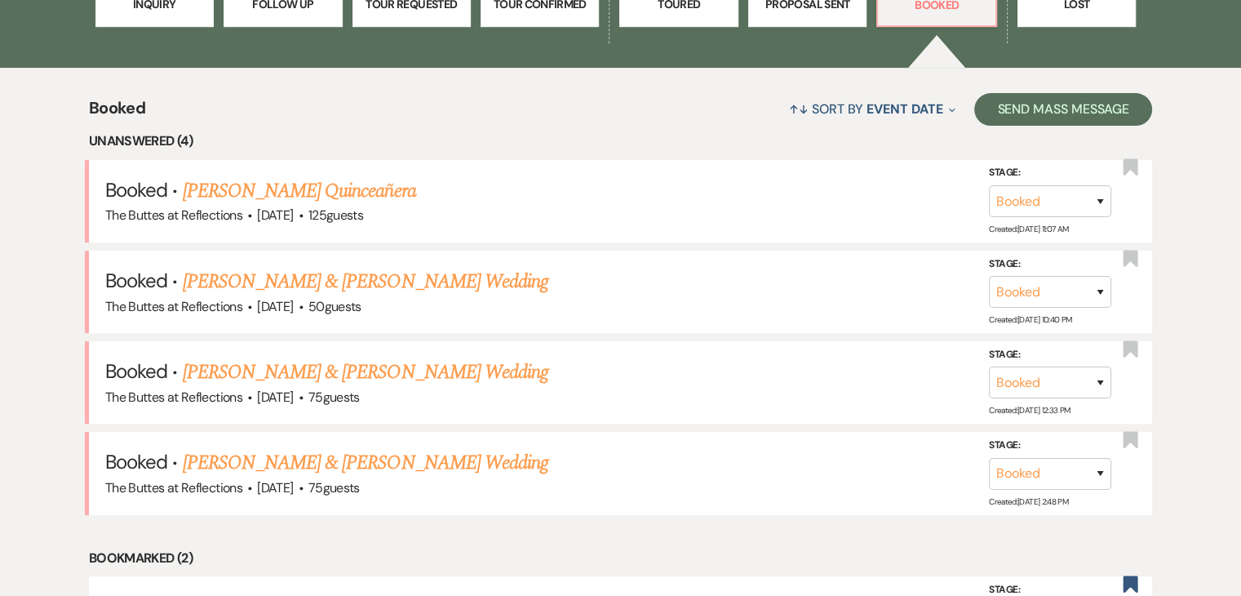
click at [437, 278] on link "Terrell Pinkston & Selena Brandenburg's Wedding" at bounding box center [366, 281] width 366 height 29
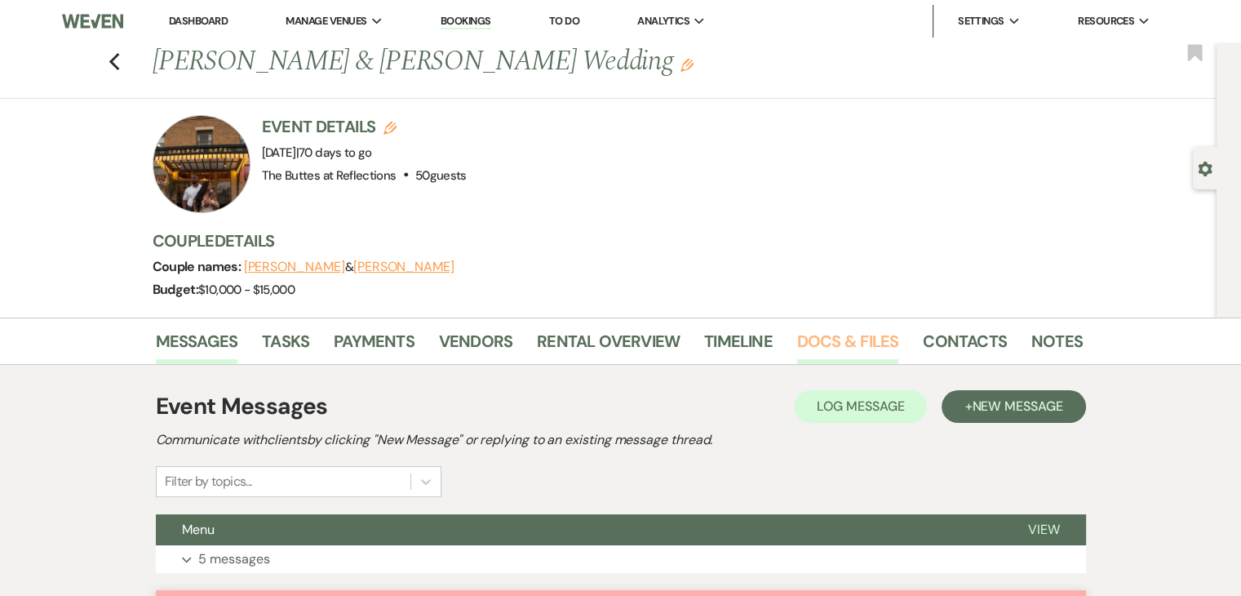
click at [619, 343] on link "Docs & Files" at bounding box center [847, 346] width 101 height 36
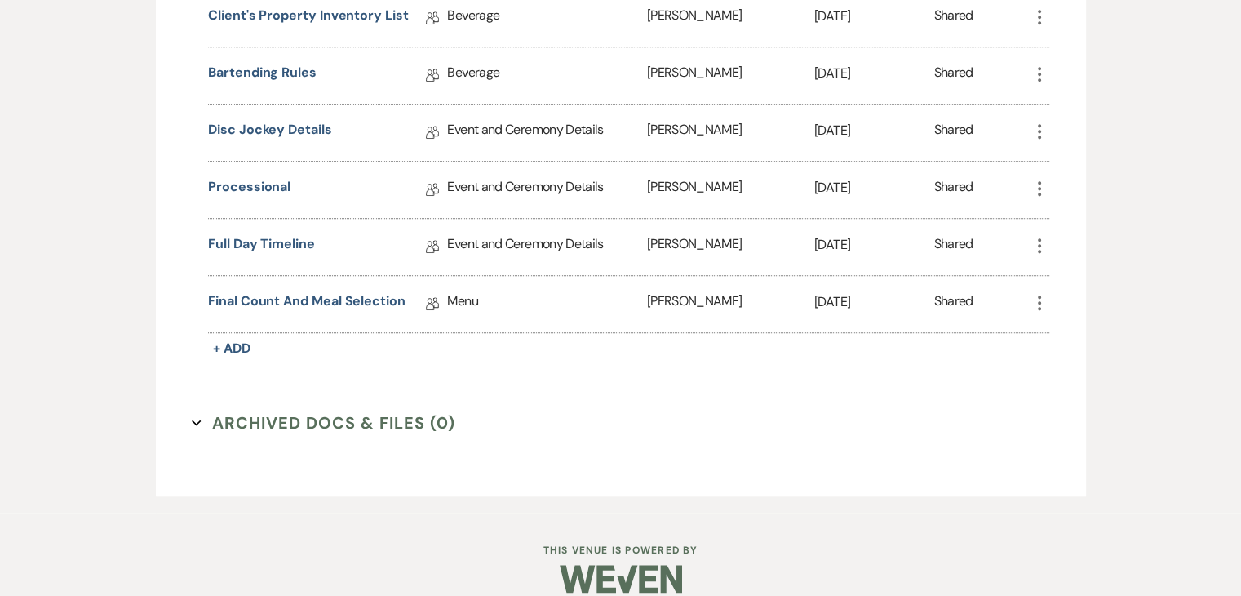
scroll to position [1205, 0]
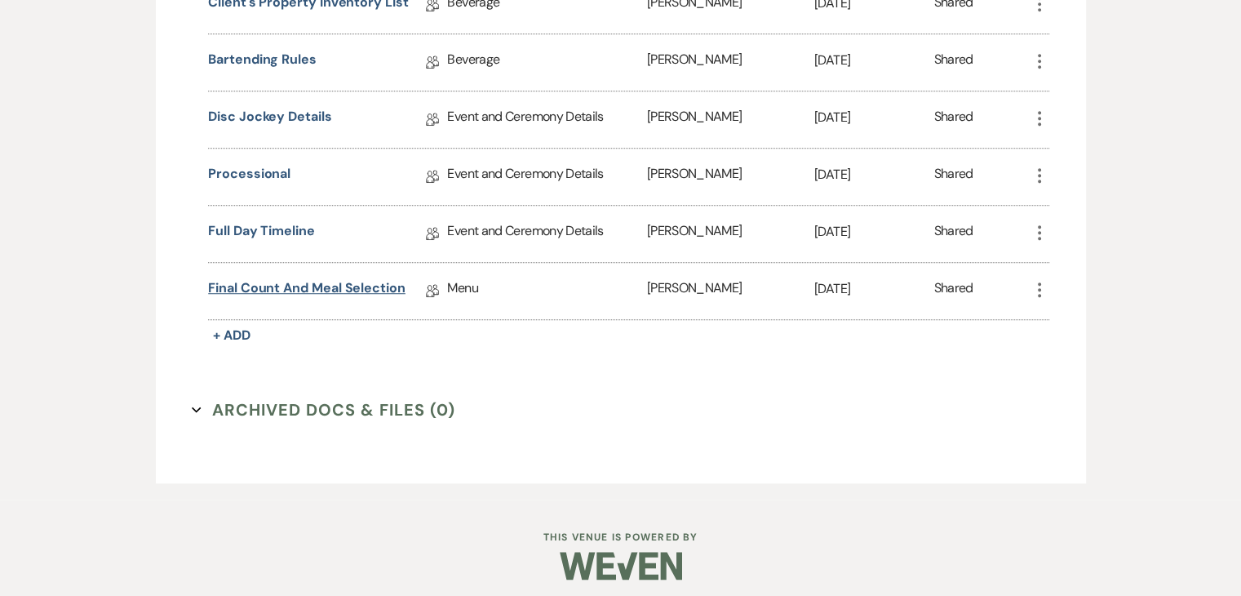
click at [315, 282] on link "Final Count and Meal Selection" at bounding box center [307, 290] width 198 height 25
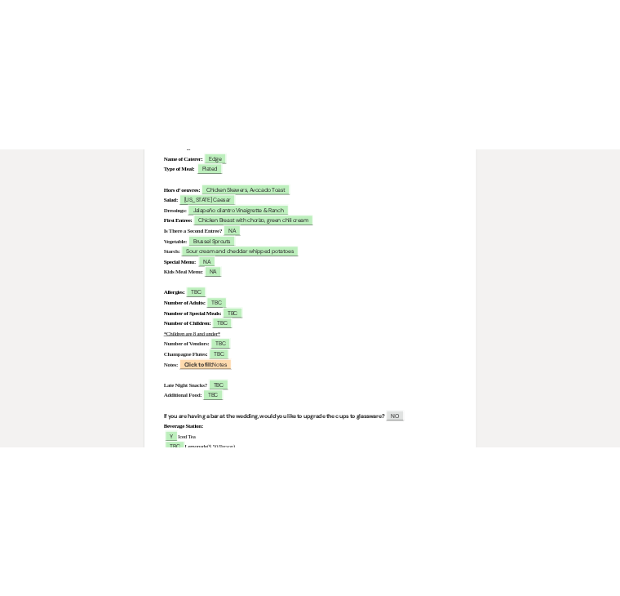
scroll to position [571, 0]
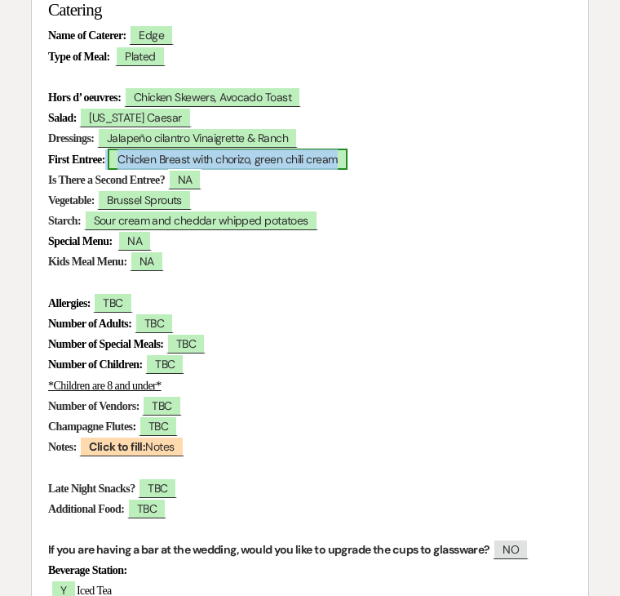
click at [206, 162] on span "Chicken Breast with chorizo, green chili cream" at bounding box center [227, 159] width 239 height 21
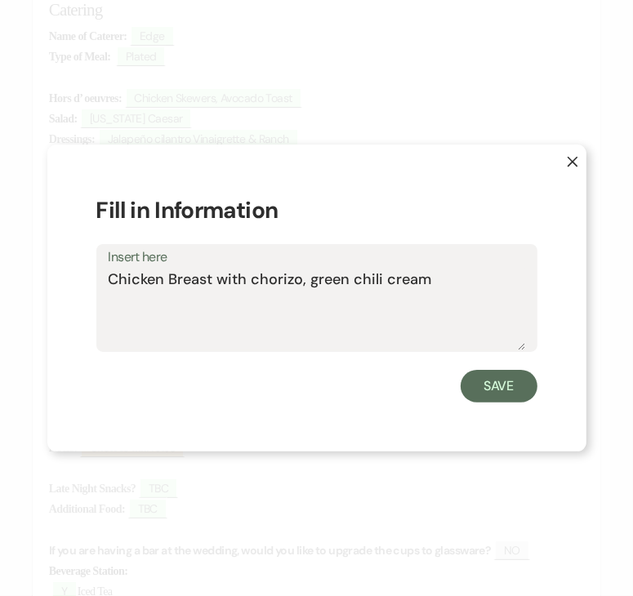
click at [206, 162] on div "X Fill in Information Insert here Chicken Breast with chorizo, green chili crea…" at bounding box center [316, 298] width 539 height 308
drag, startPoint x: 212, startPoint y: 282, endPoint x: 106, endPoint y: 285, distance: 106.1
click at [106, 285] on div "Insert here Chicken Breast with chorizo, green chili cream" at bounding box center [316, 298] width 441 height 109
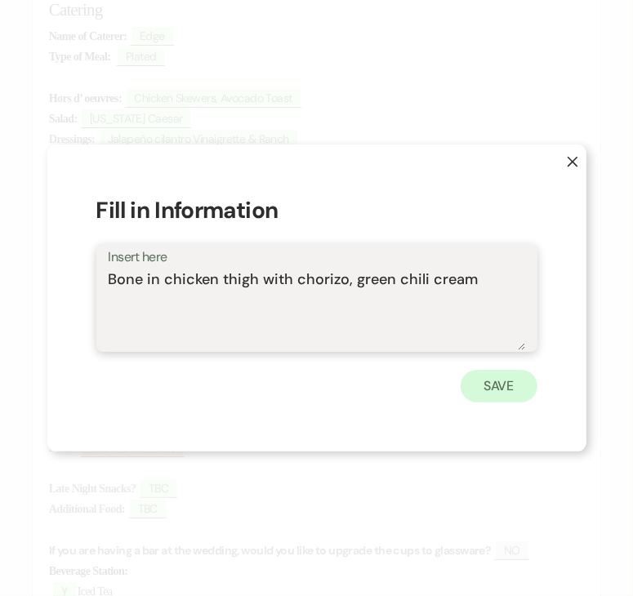
type textarea "Bone in chicken thigh with chorizo, green chili cream"
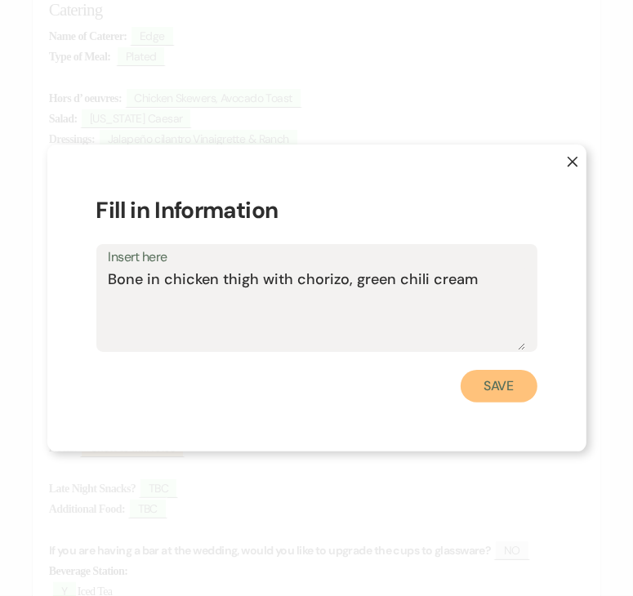
click at [513, 394] on button "Save" at bounding box center [498, 386] width 77 height 33
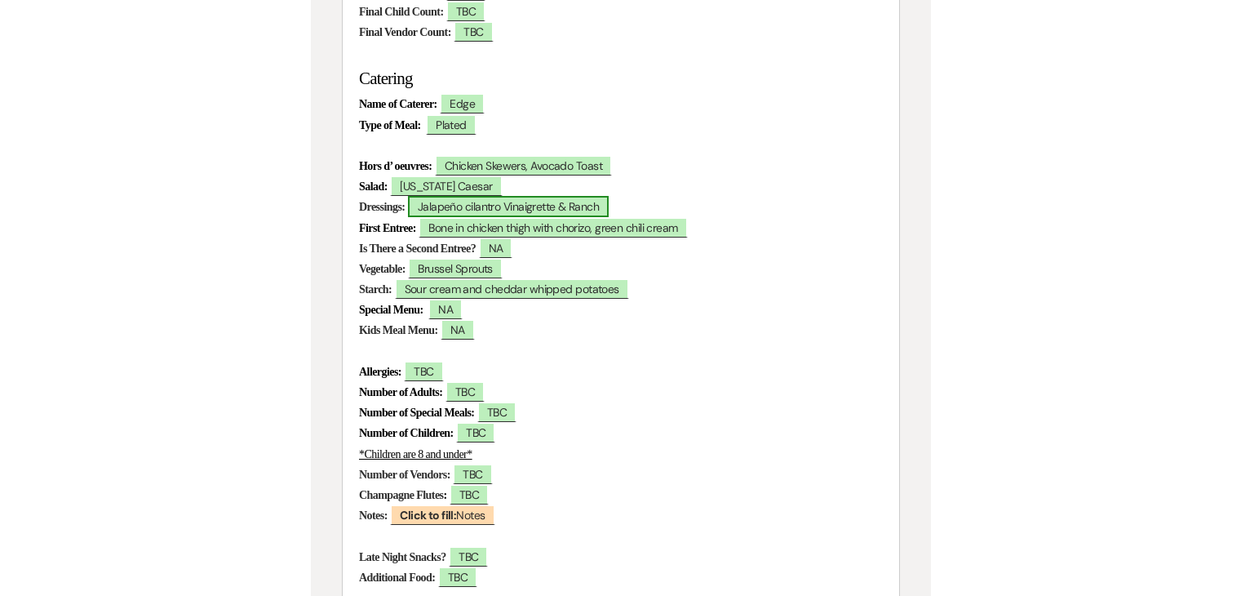
scroll to position [490, 0]
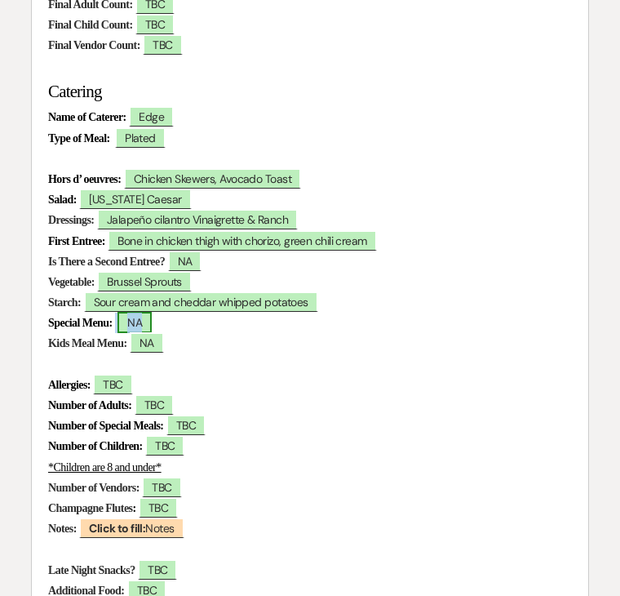
click at [147, 322] on span "NA" at bounding box center [135, 322] width 34 height 21
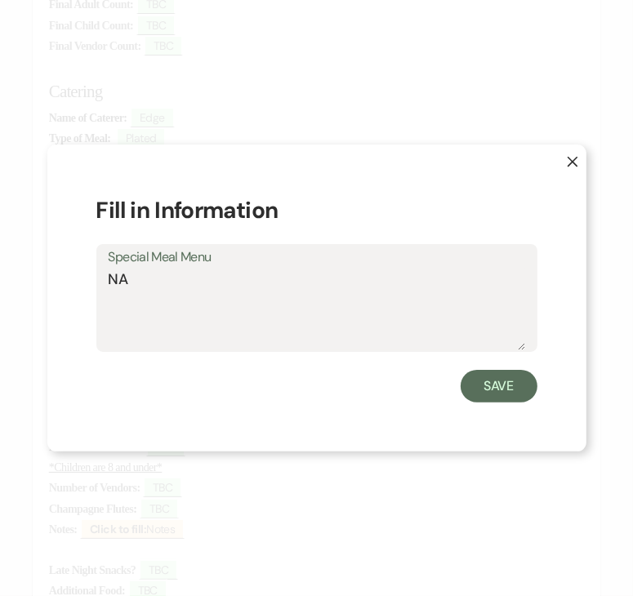
drag, startPoint x: 144, startPoint y: 292, endPoint x: 90, endPoint y: 291, distance: 54.7
click at [90, 291] on div "X Fill in Information Special Meal Menu NA Save" at bounding box center [316, 298] width 539 height 308
type textarea "black bean enchilada"
click at [504, 393] on button "Save" at bounding box center [498, 386] width 77 height 33
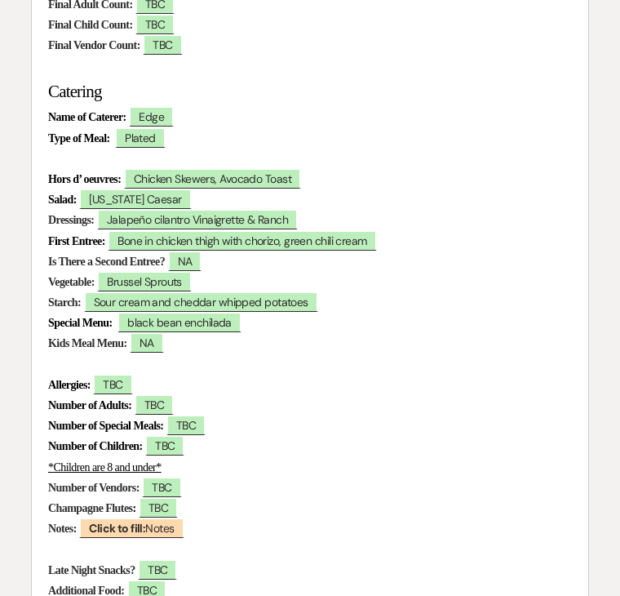
click at [330, 72] on p at bounding box center [310, 65] width 524 height 20
